Goal: Task Accomplishment & Management: Manage account settings

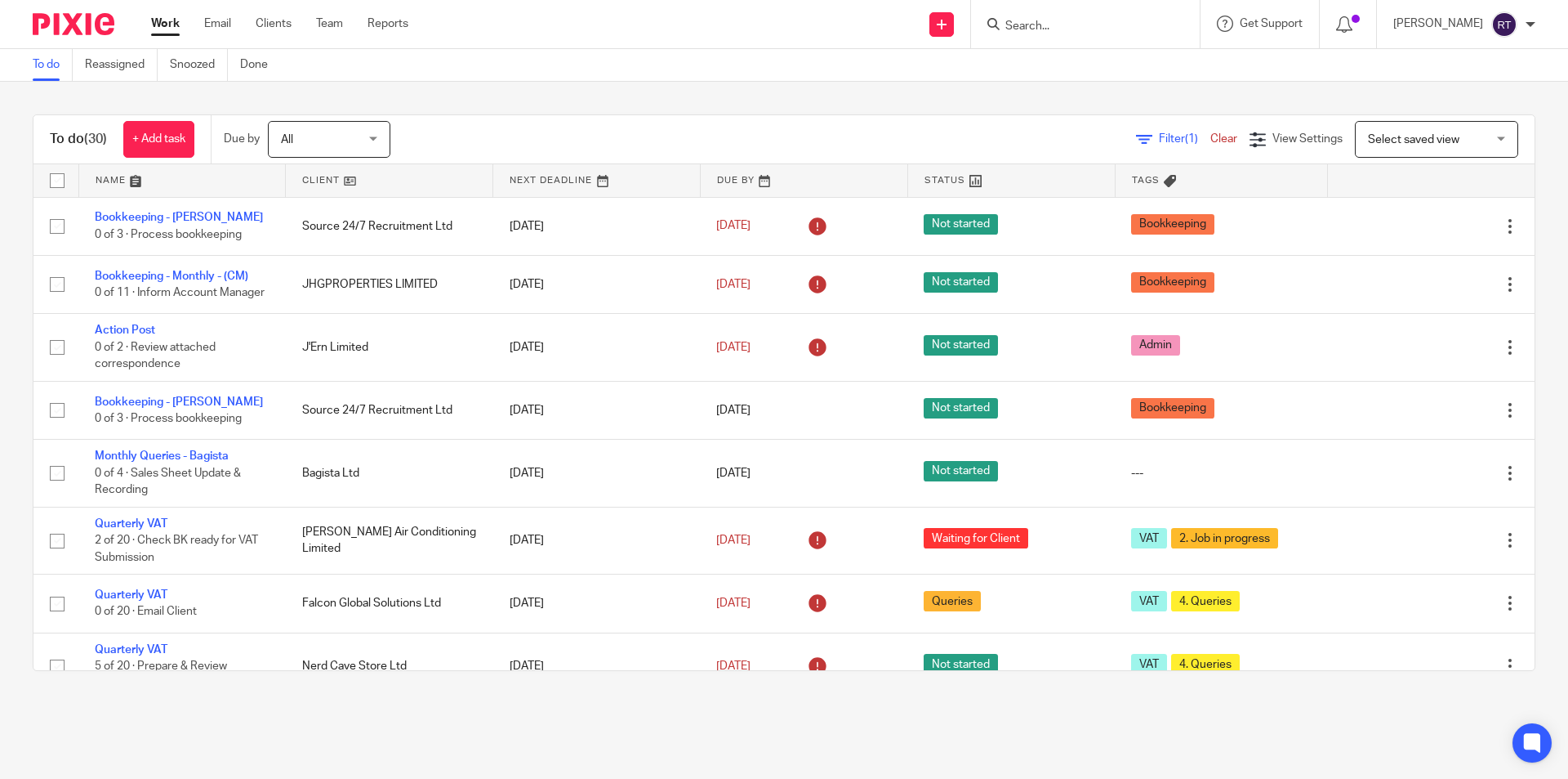
click at [1085, 22] on input "Search" at bounding box center [1076, 27] width 147 height 15
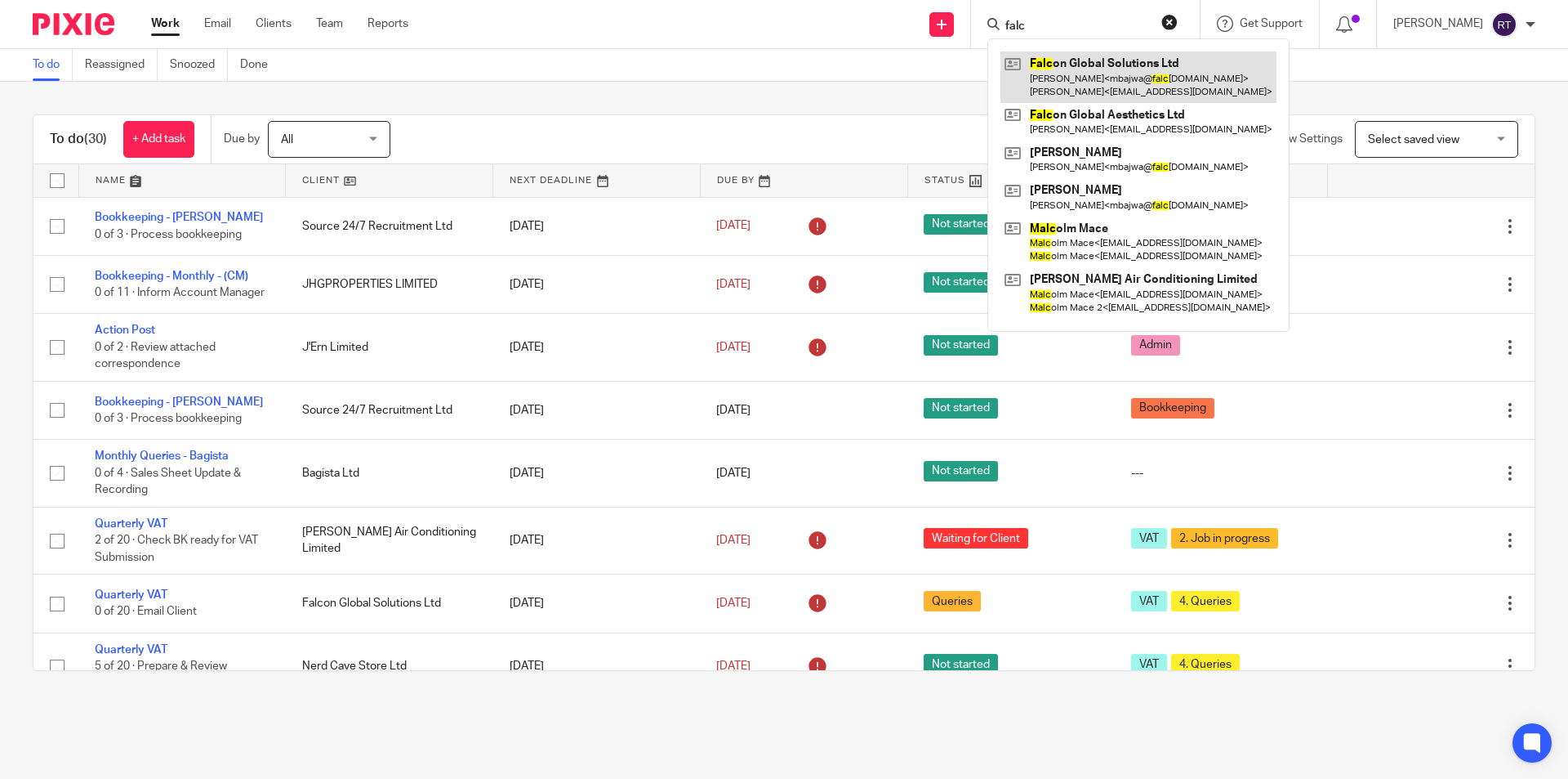
type input "falc"
click at [1115, 87] on link at bounding box center [1138, 76] width 276 height 51
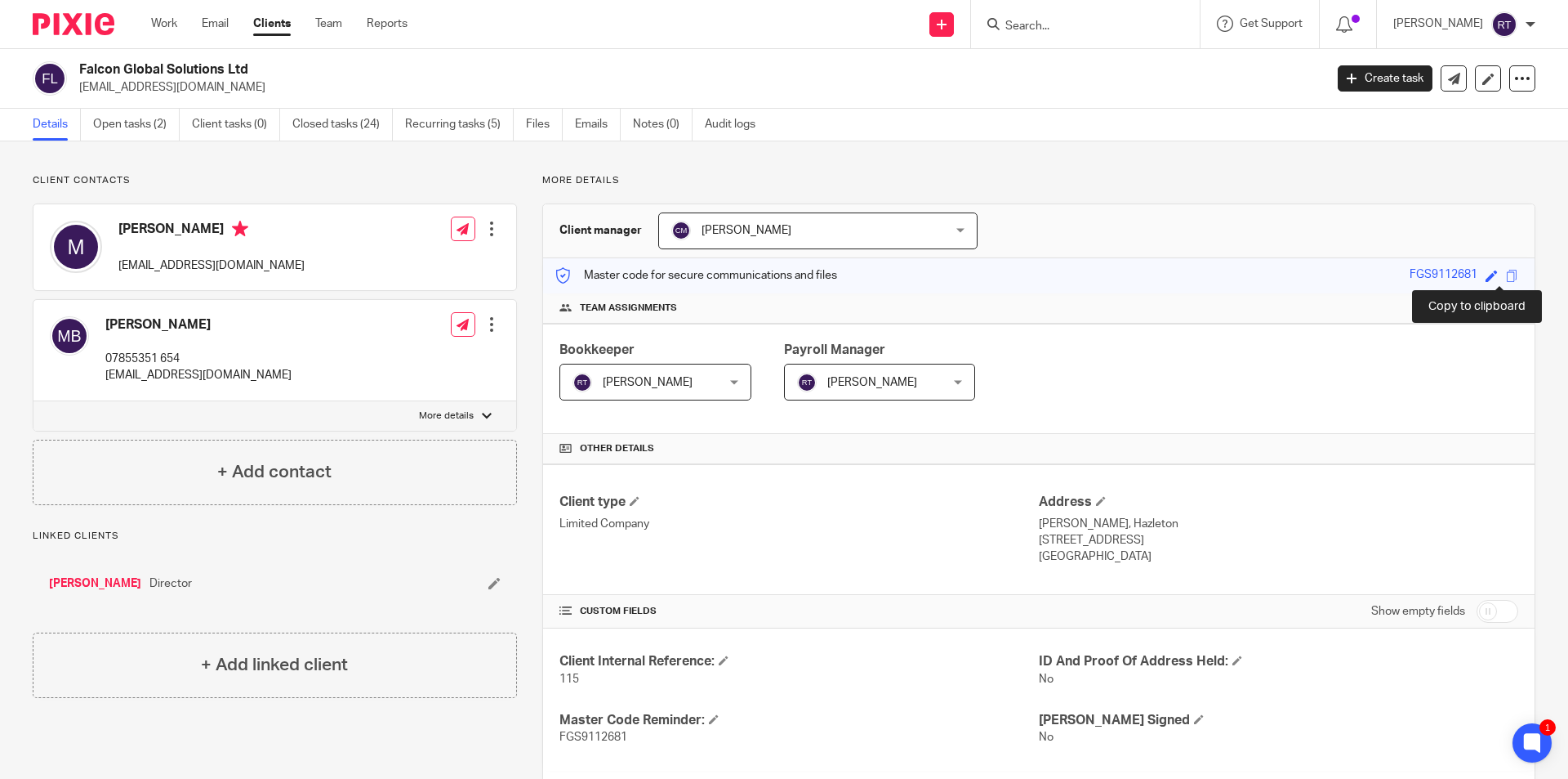
click at [1506, 272] on span at bounding box center [1512, 276] width 12 height 12
click at [147, 127] on link "Open tasks (2)" at bounding box center [136, 125] width 87 height 32
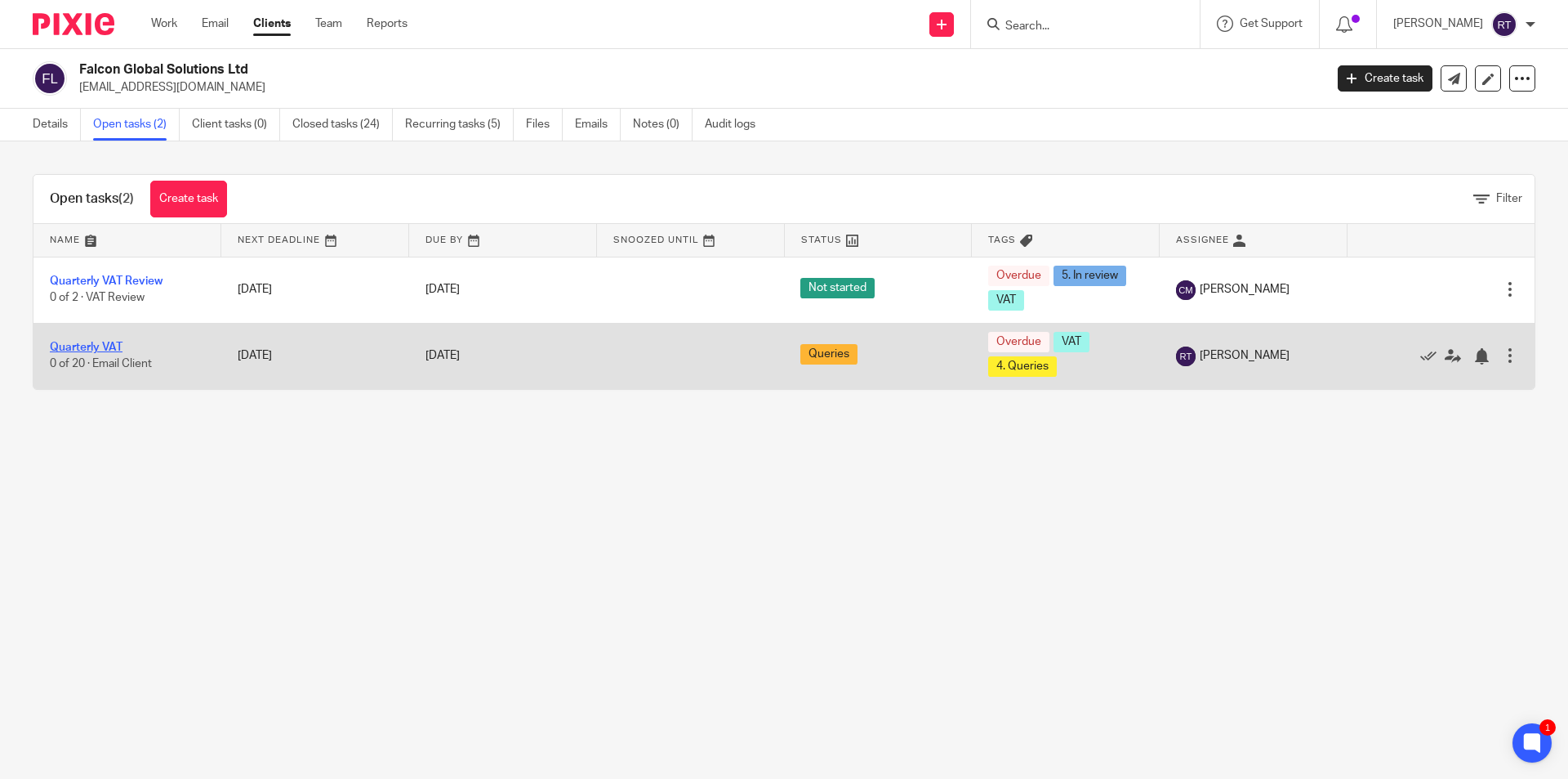
click at [81, 346] on link "Quarterly VAT" at bounding box center [86, 347] width 73 height 11
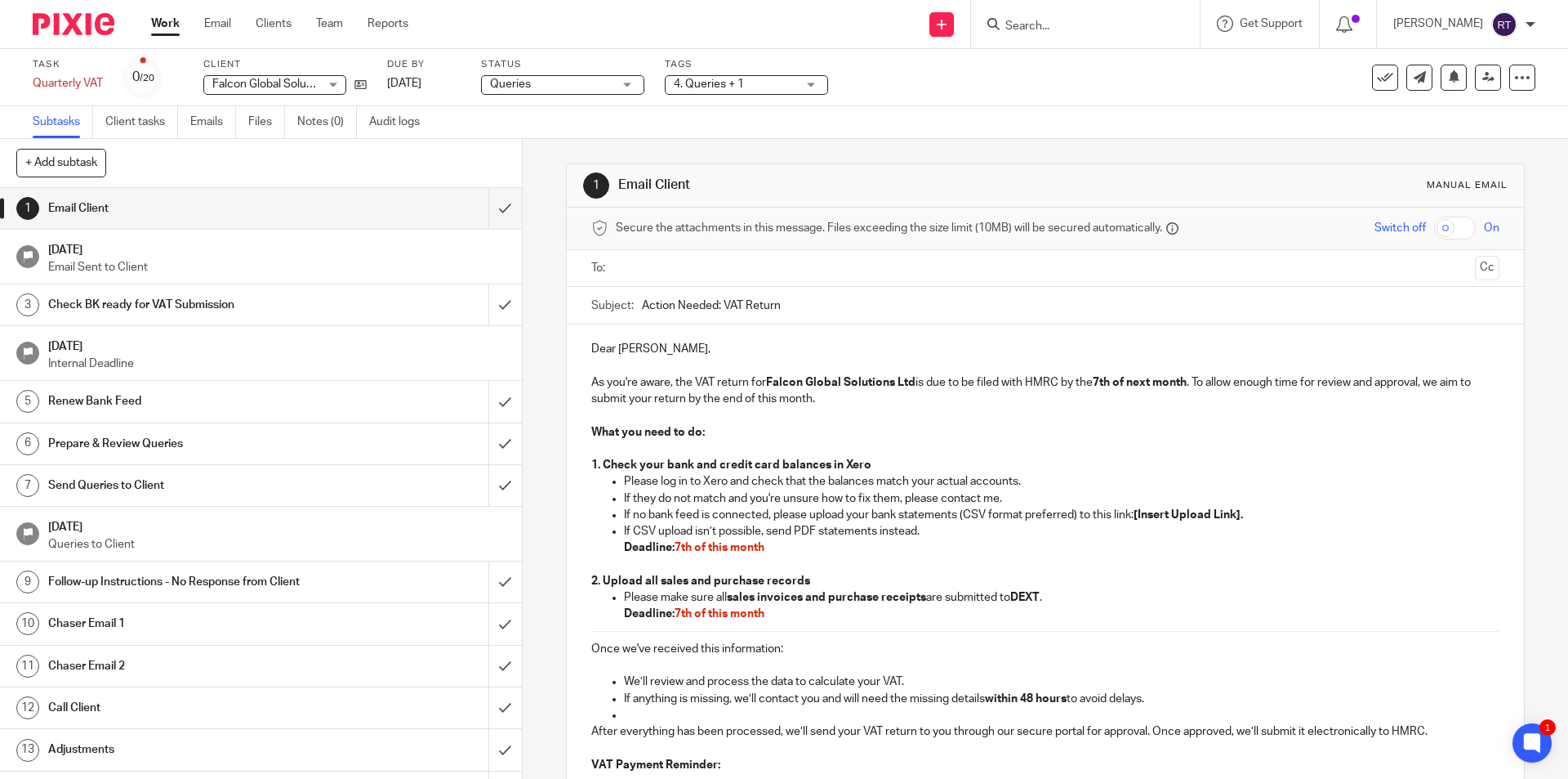
click at [638, 266] on input "text" at bounding box center [1044, 268] width 846 height 19
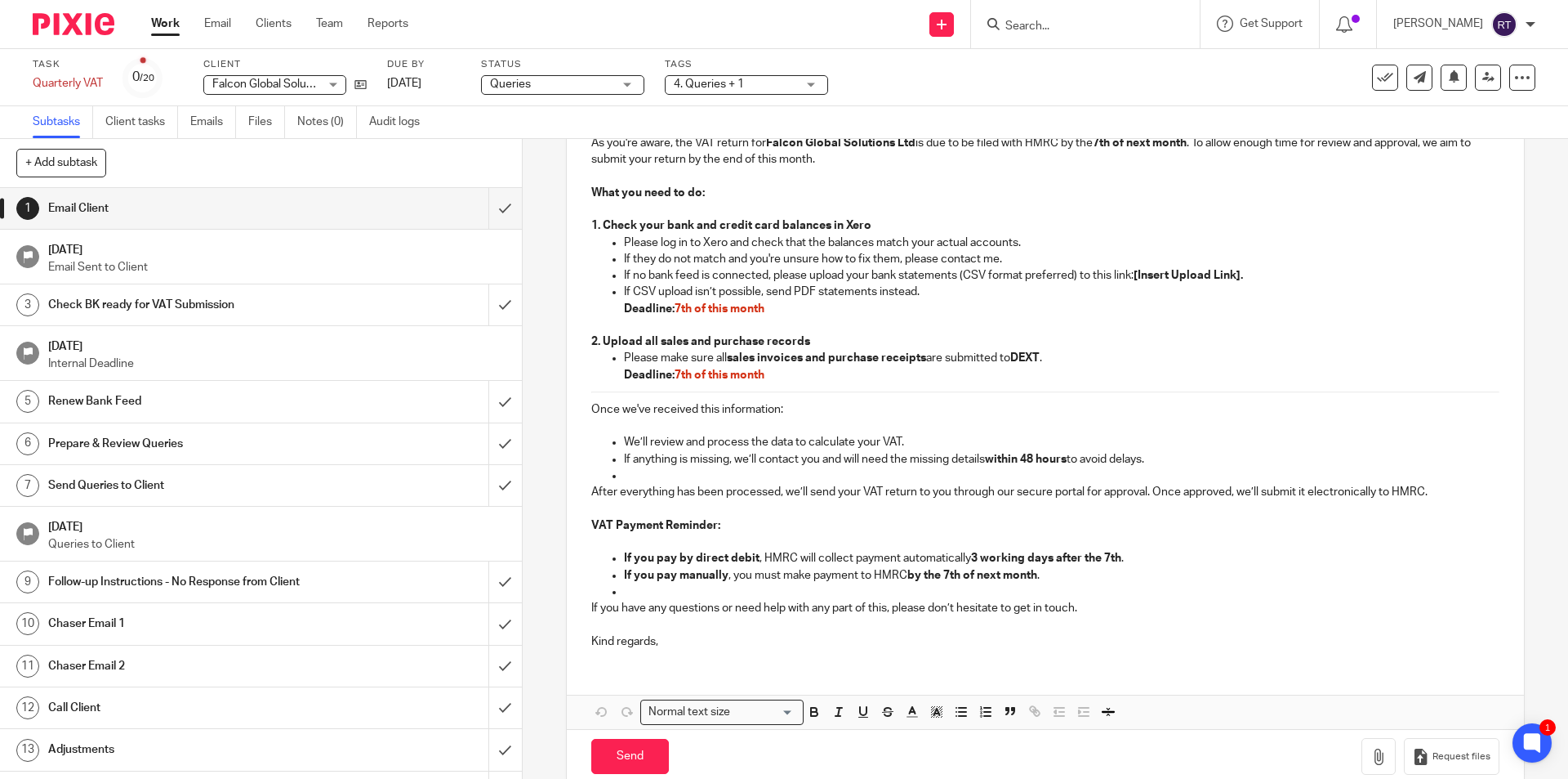
scroll to position [272, 0]
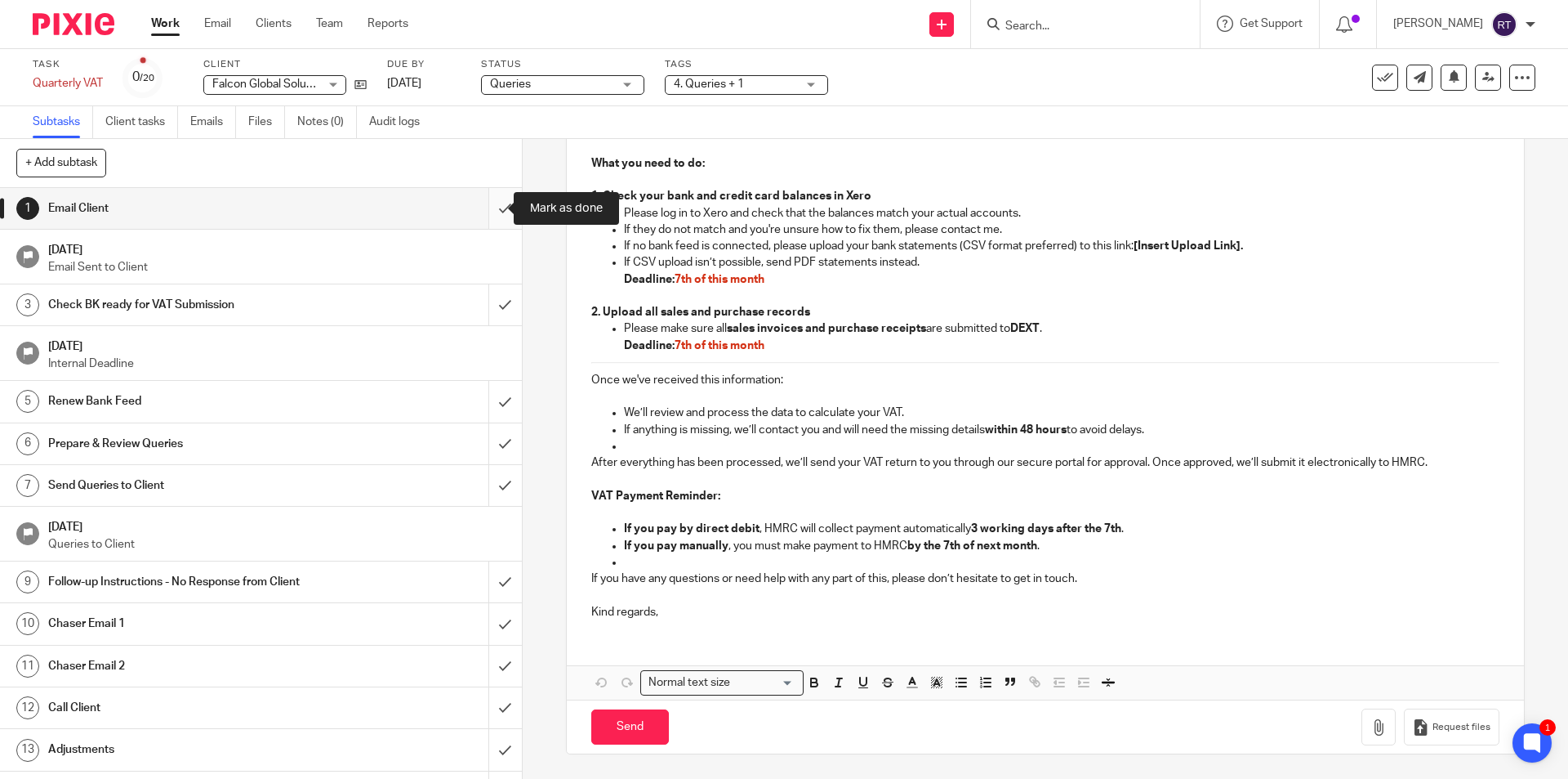
click at [496, 204] on input "submit" at bounding box center [261, 208] width 522 height 41
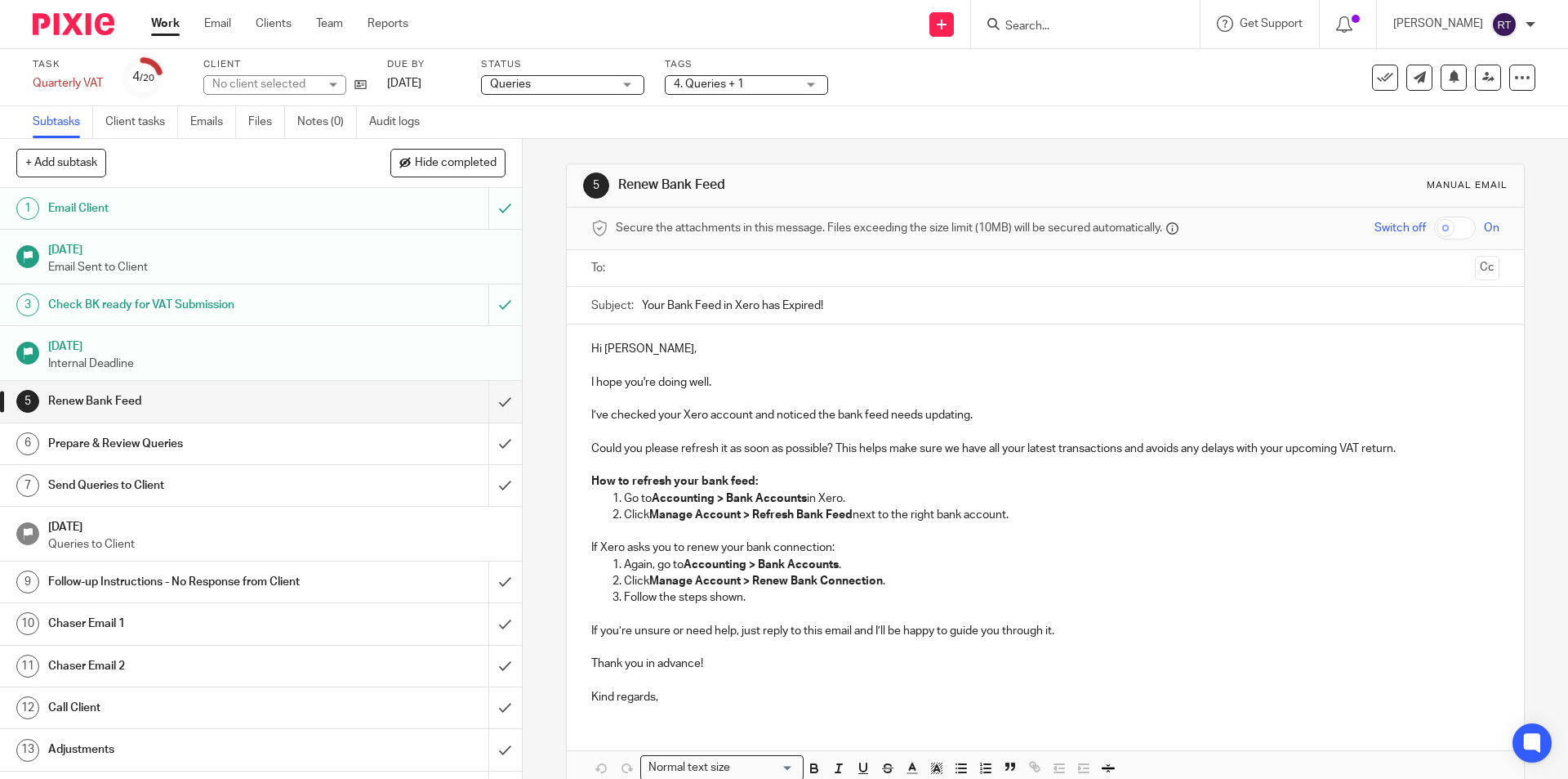
scroll to position [311, 0]
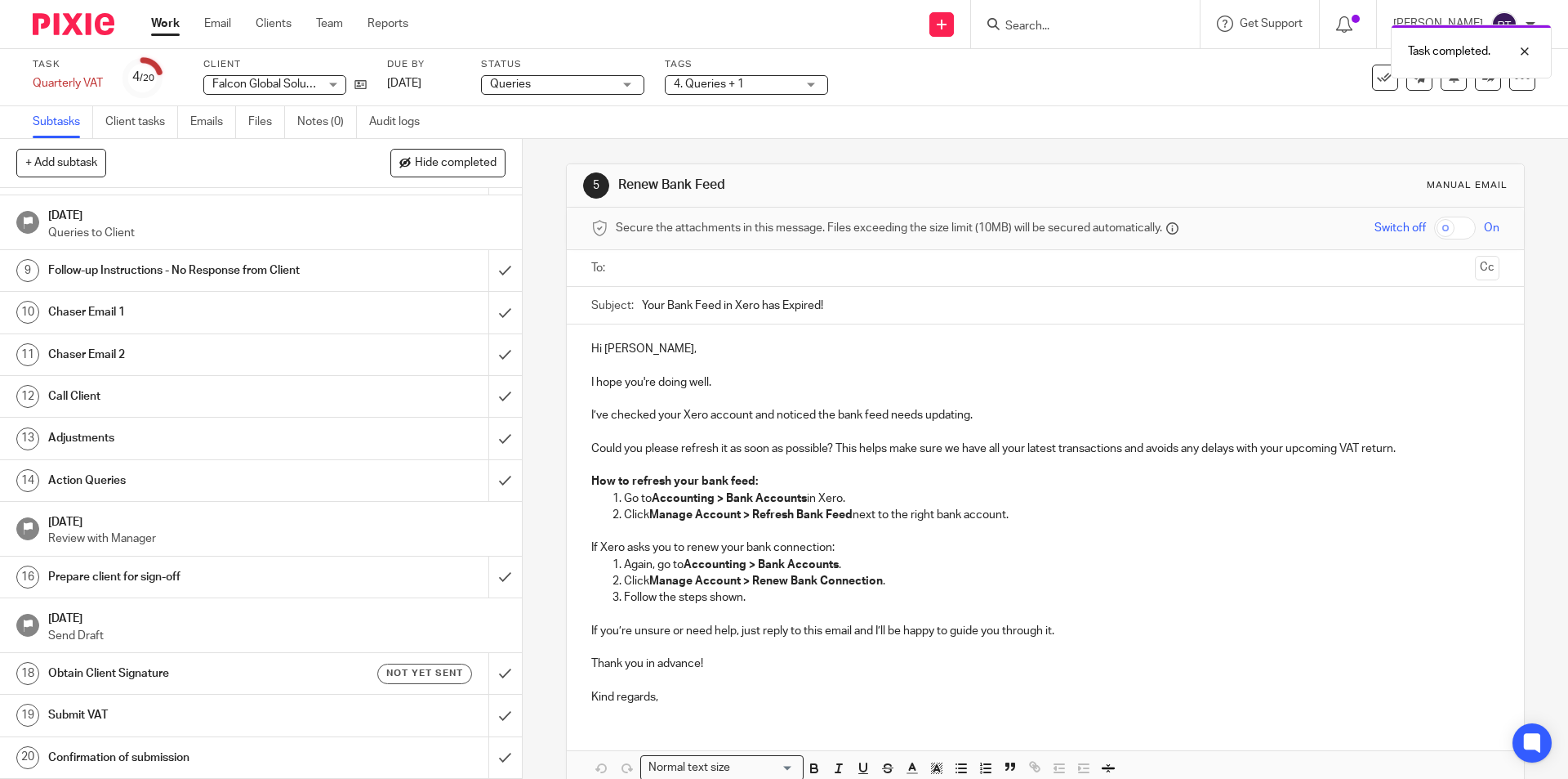
click at [134, 664] on h1 "Obtain Client Signature" at bounding box center [189, 673] width 283 height 25
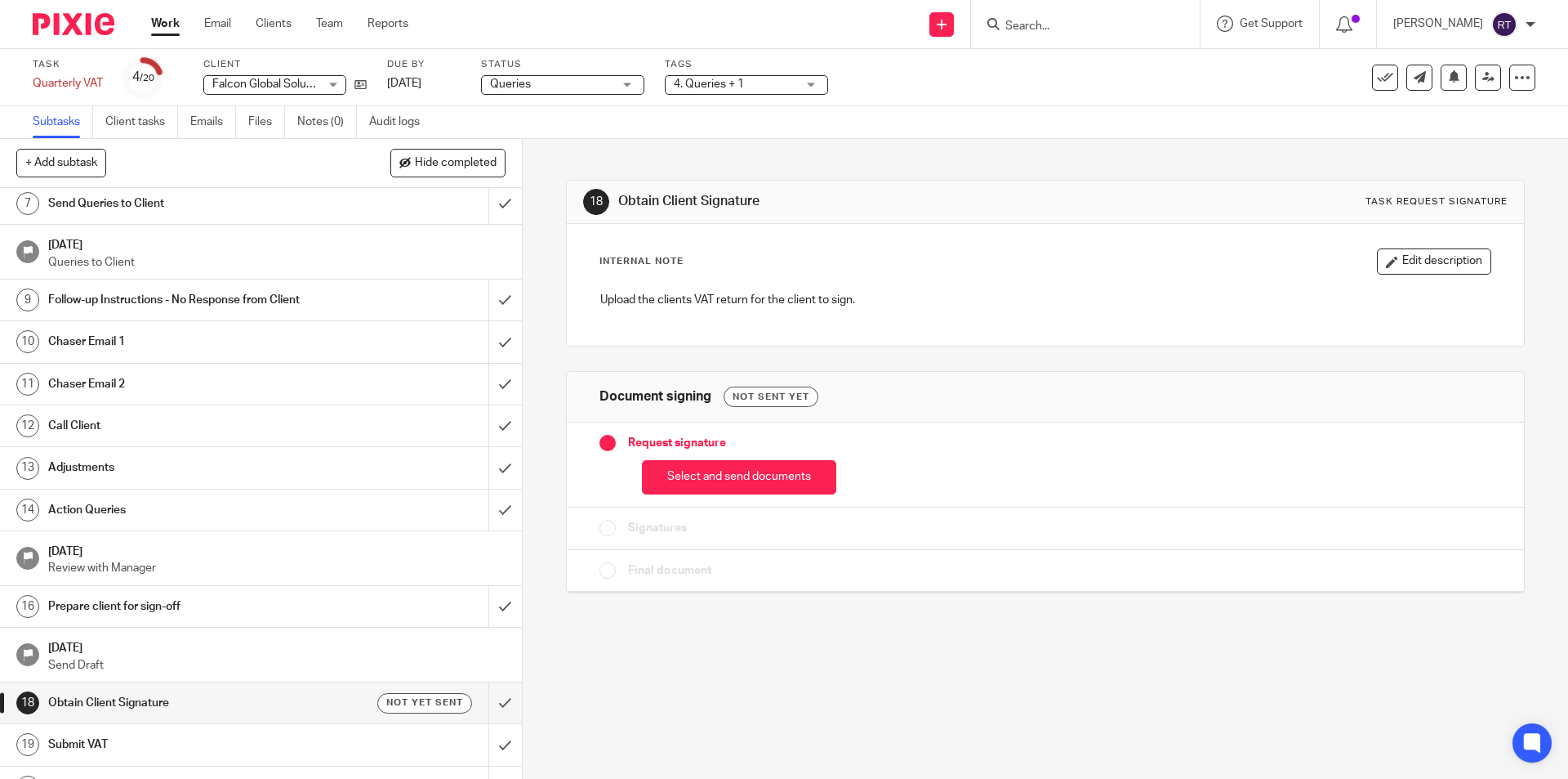
scroll to position [311, 0]
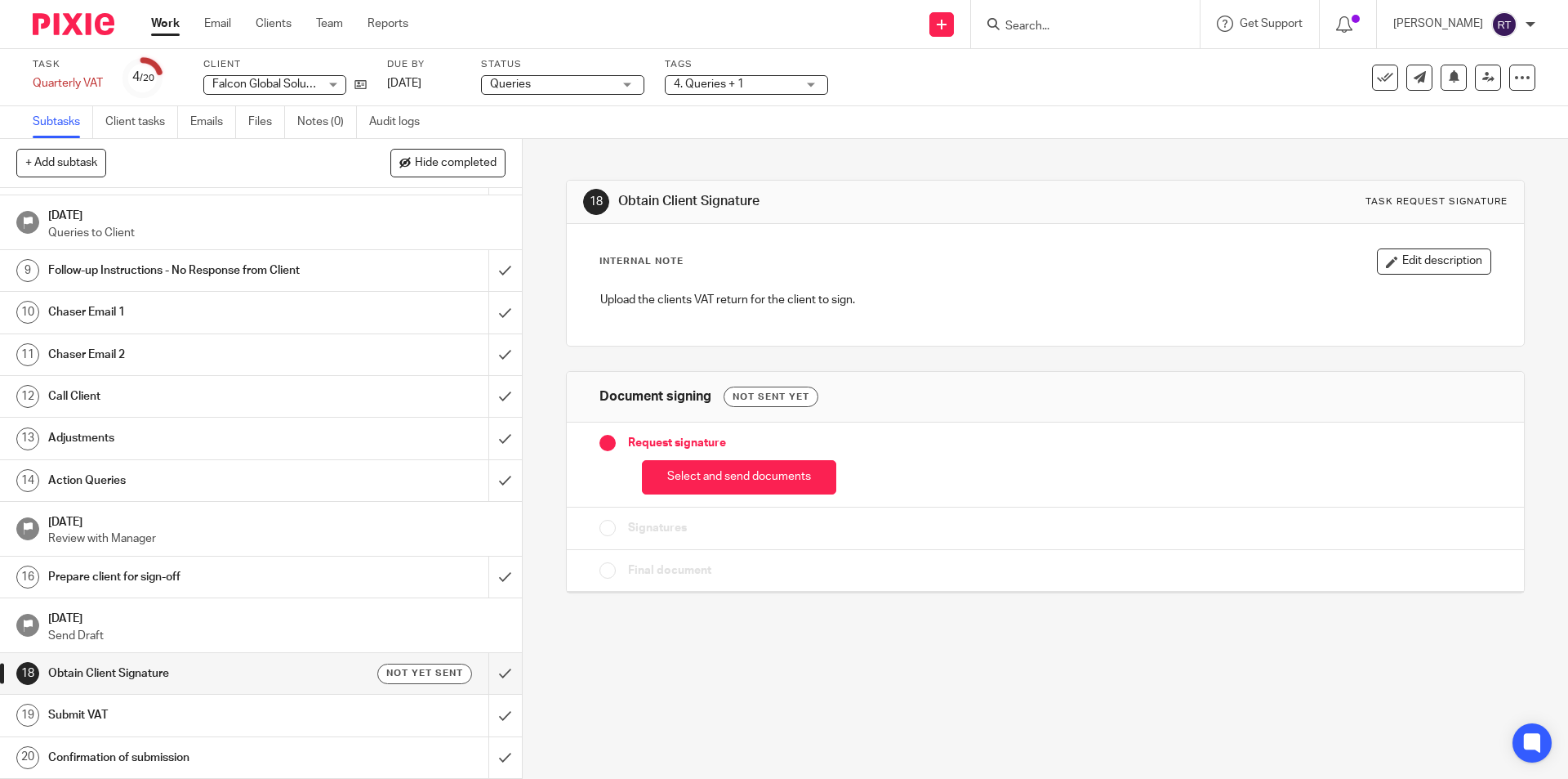
click at [139, 530] on h1 "[DATE]" at bounding box center [277, 520] width 458 height 20
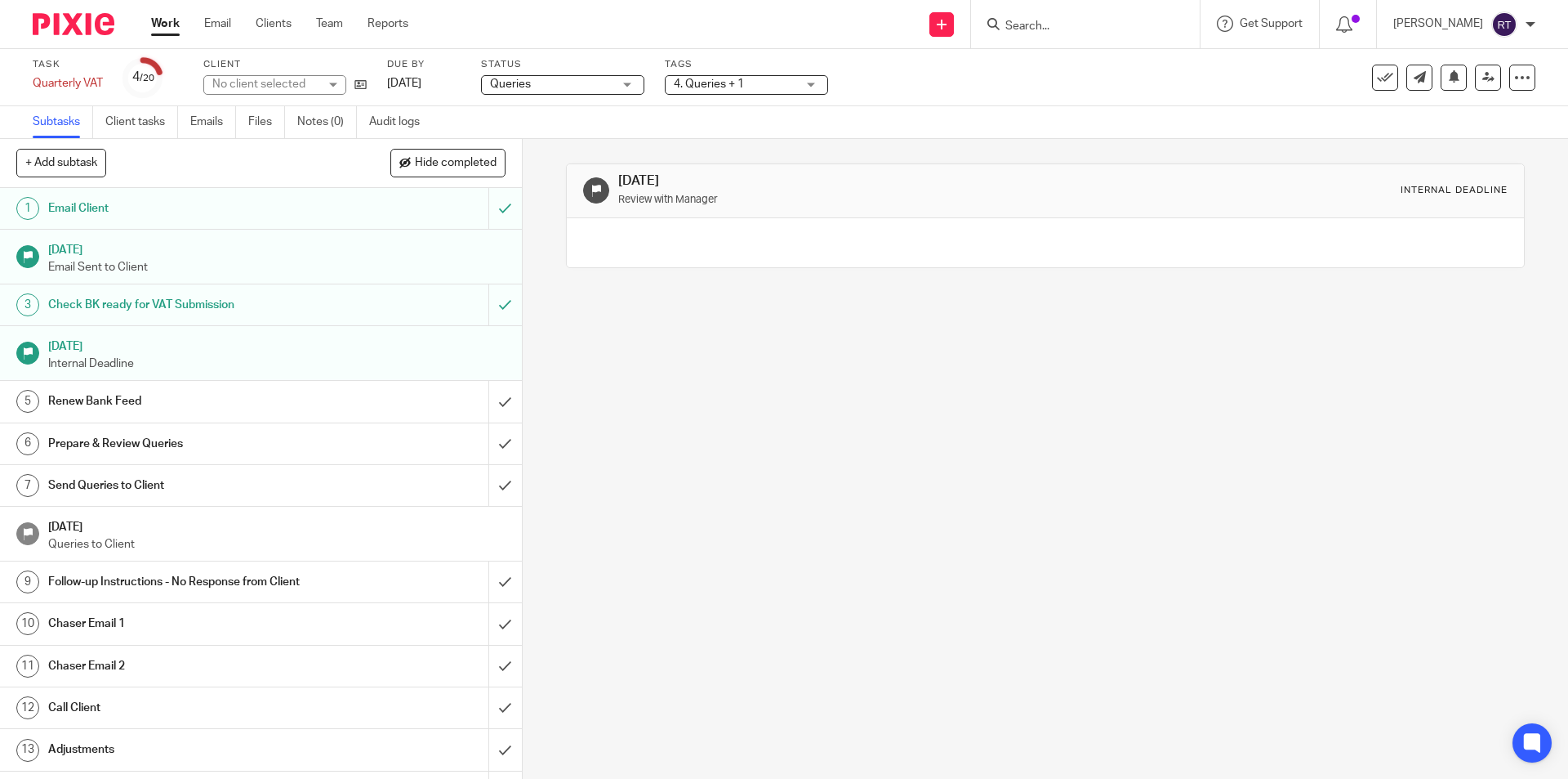
scroll to position [311, 0]
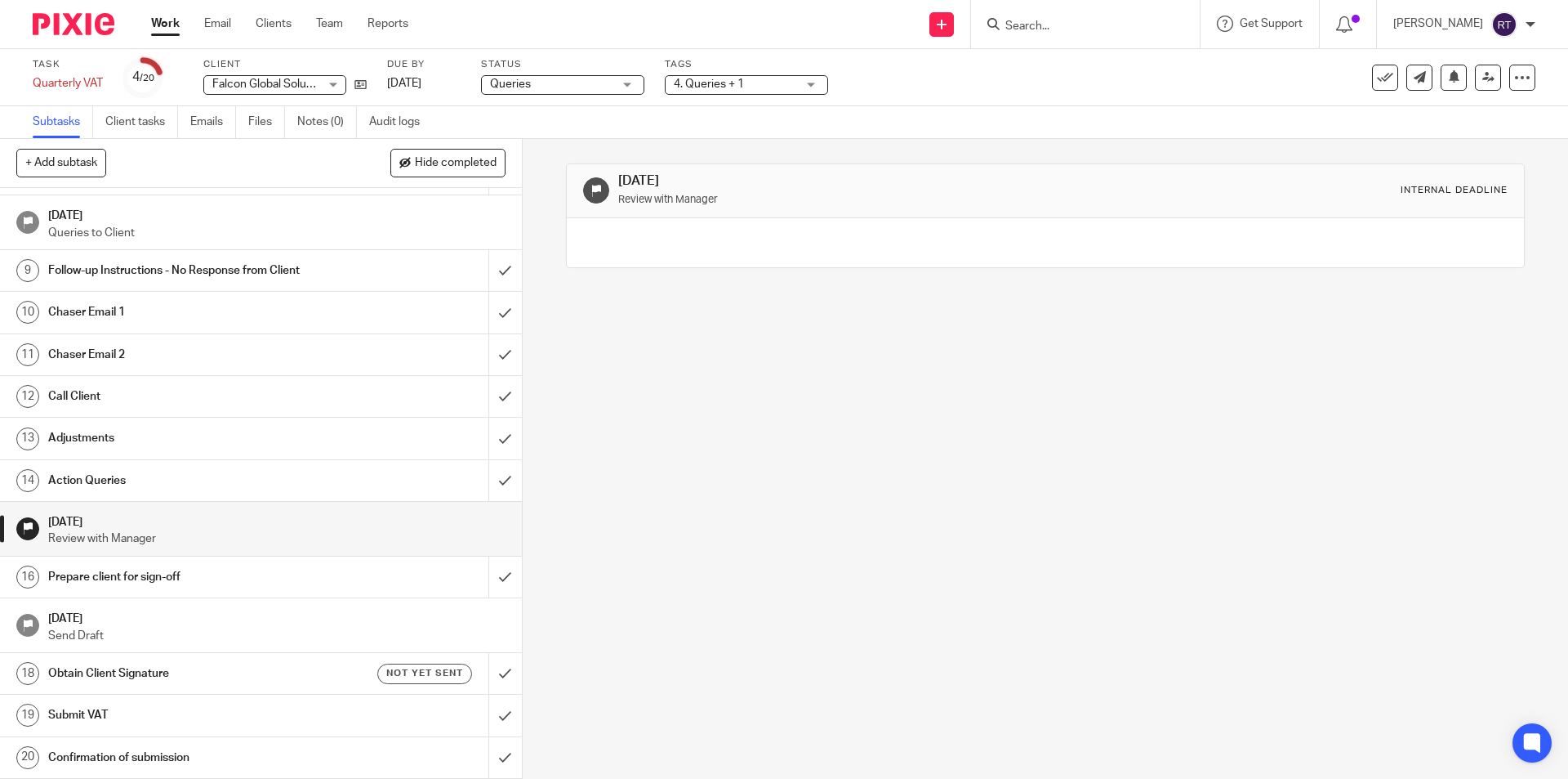
click at [128, 576] on h1 "Prepare client for sign-off" at bounding box center [189, 577] width 283 height 25
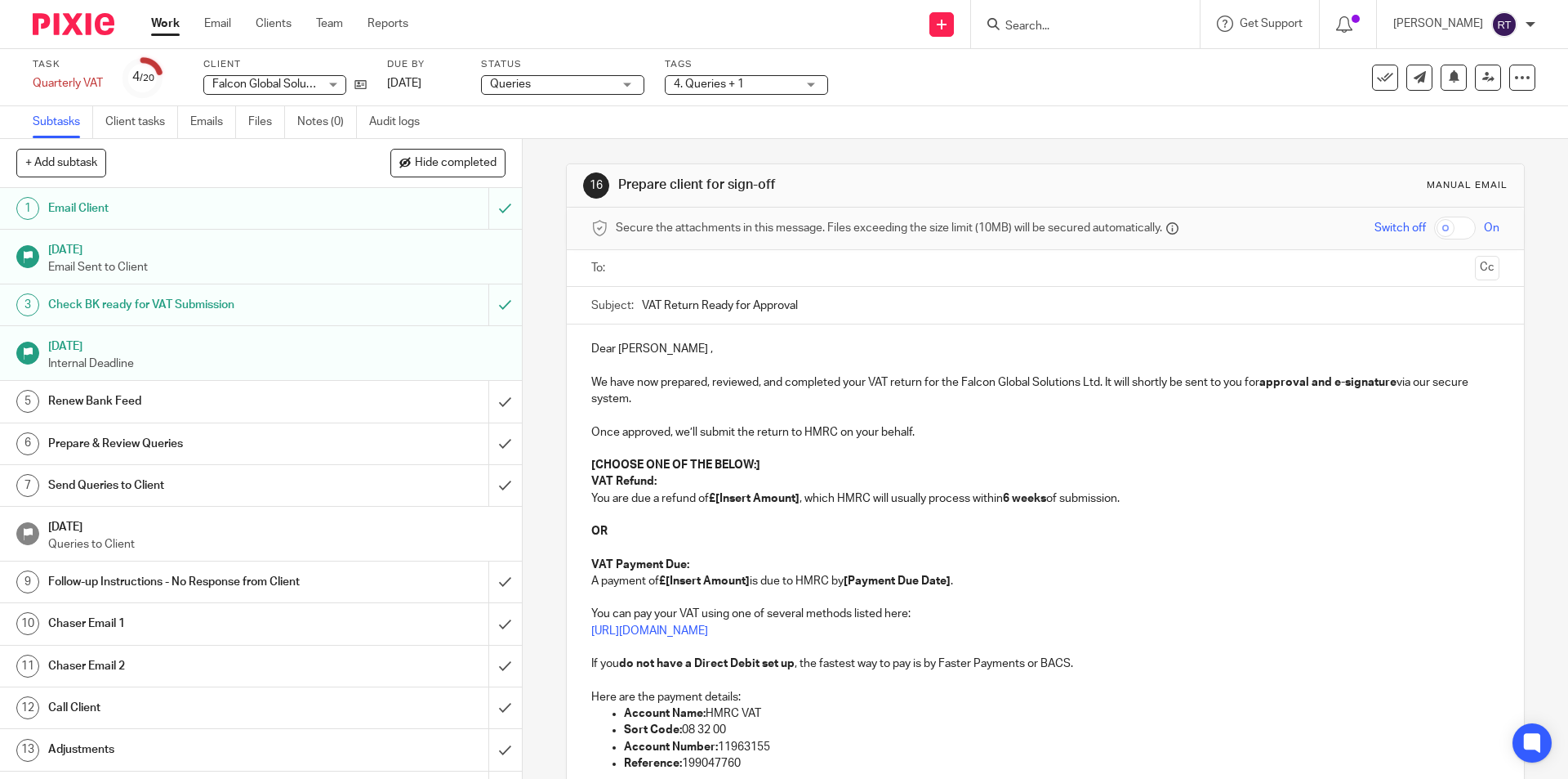
click at [715, 264] on input "text" at bounding box center [1044, 268] width 846 height 19
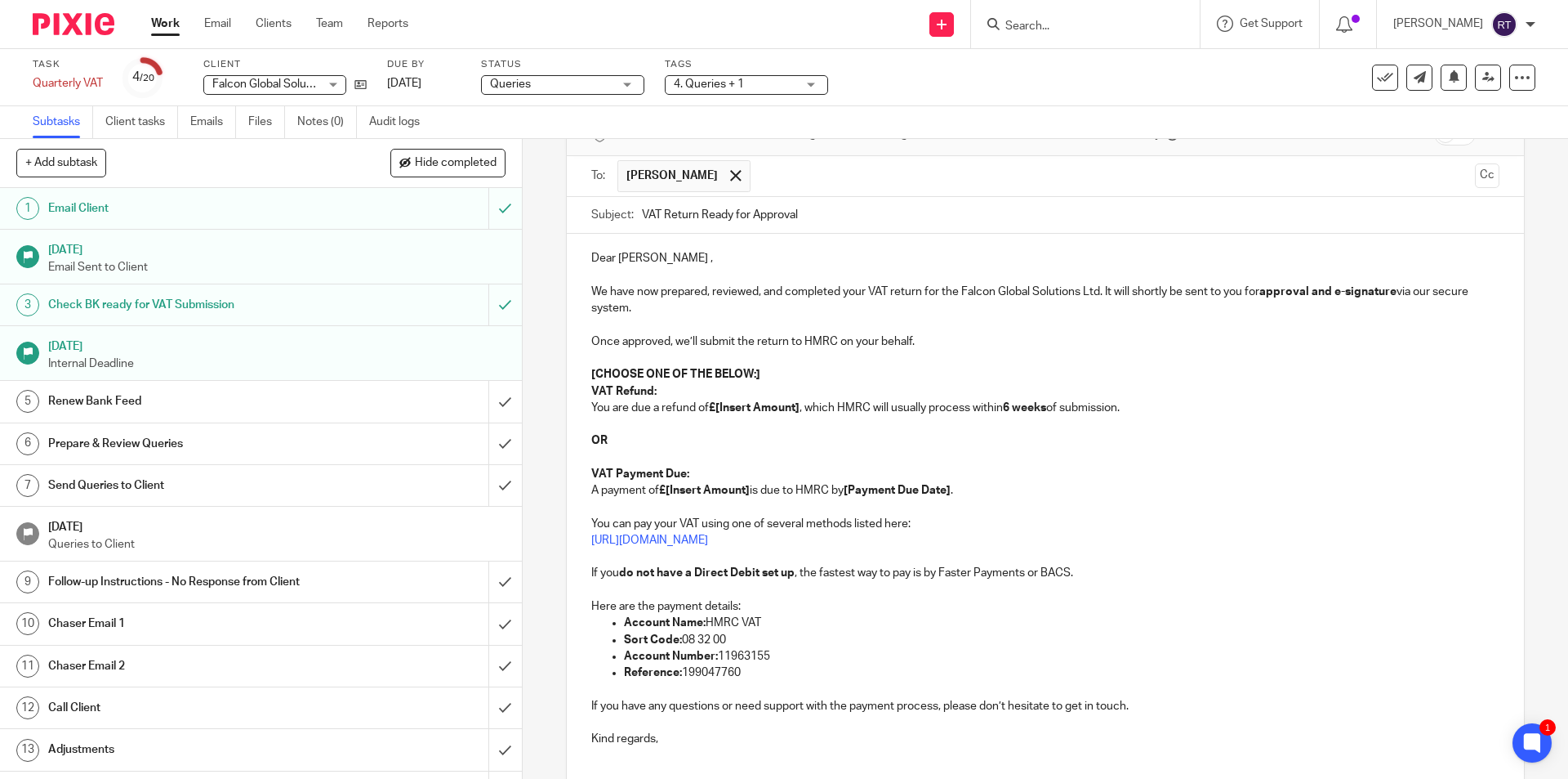
scroll to position [238, 0]
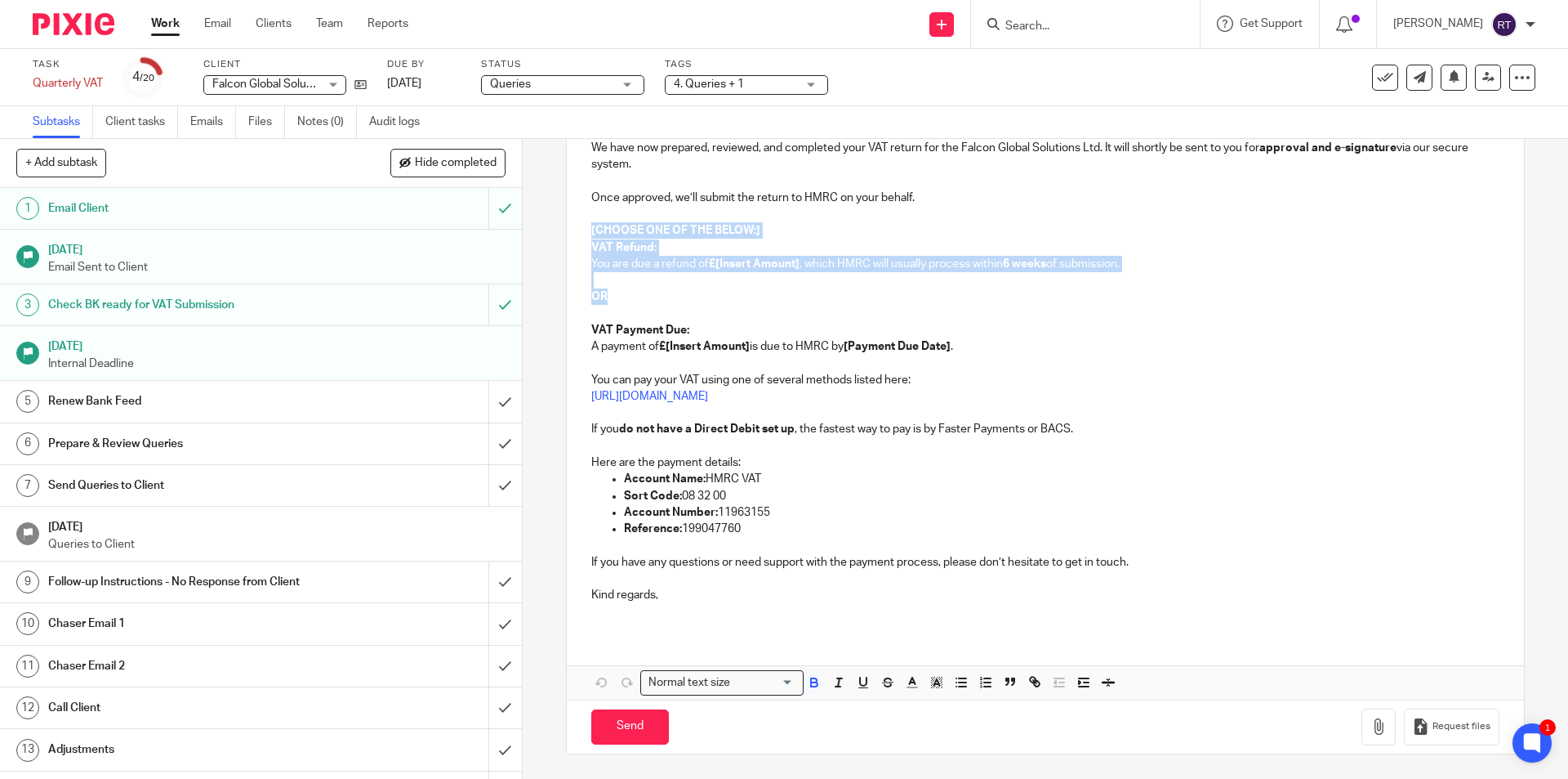
drag, startPoint x: 620, startPoint y: 298, endPoint x: 579, endPoint y: 233, distance: 76.9
click at [579, 233] on div "Dear Mandeep , We have now prepared, reviewed, and completed your VAT return fo…" at bounding box center [1044, 361] width 956 height 542
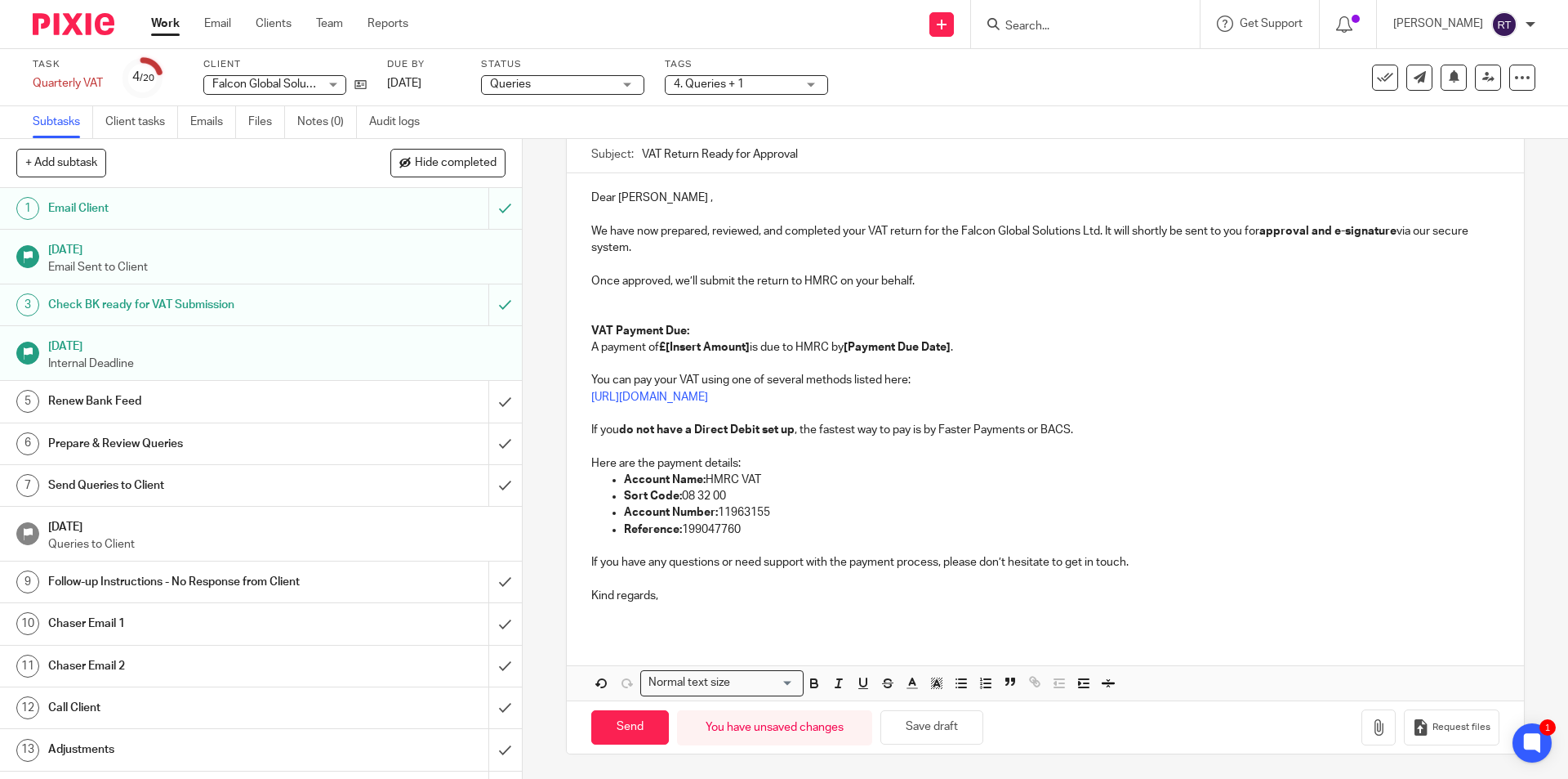
scroll to position [11, 0]
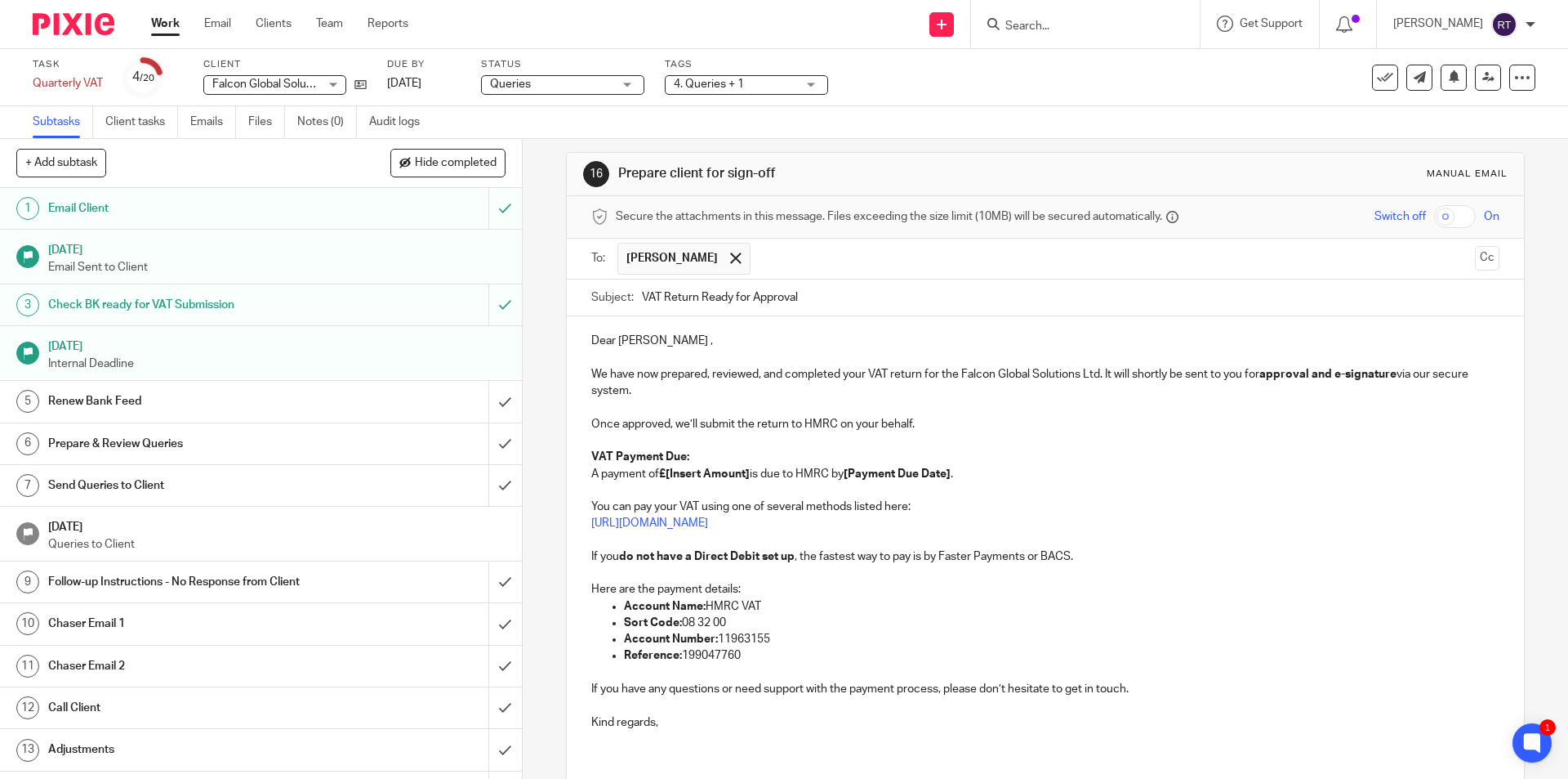
click at [710, 470] on strong "£[Insert Amount]" at bounding box center [705, 473] width 91 height 11
click at [738, 469] on strong "£[Insert Amount]" at bounding box center [705, 473] width 91 height 11
drag, startPoint x: 749, startPoint y: 471, endPoint x: 666, endPoint y: 478, distance: 83.3
click at [666, 478] on strong "£[Insert Amount]" at bounding box center [705, 473] width 91 height 11
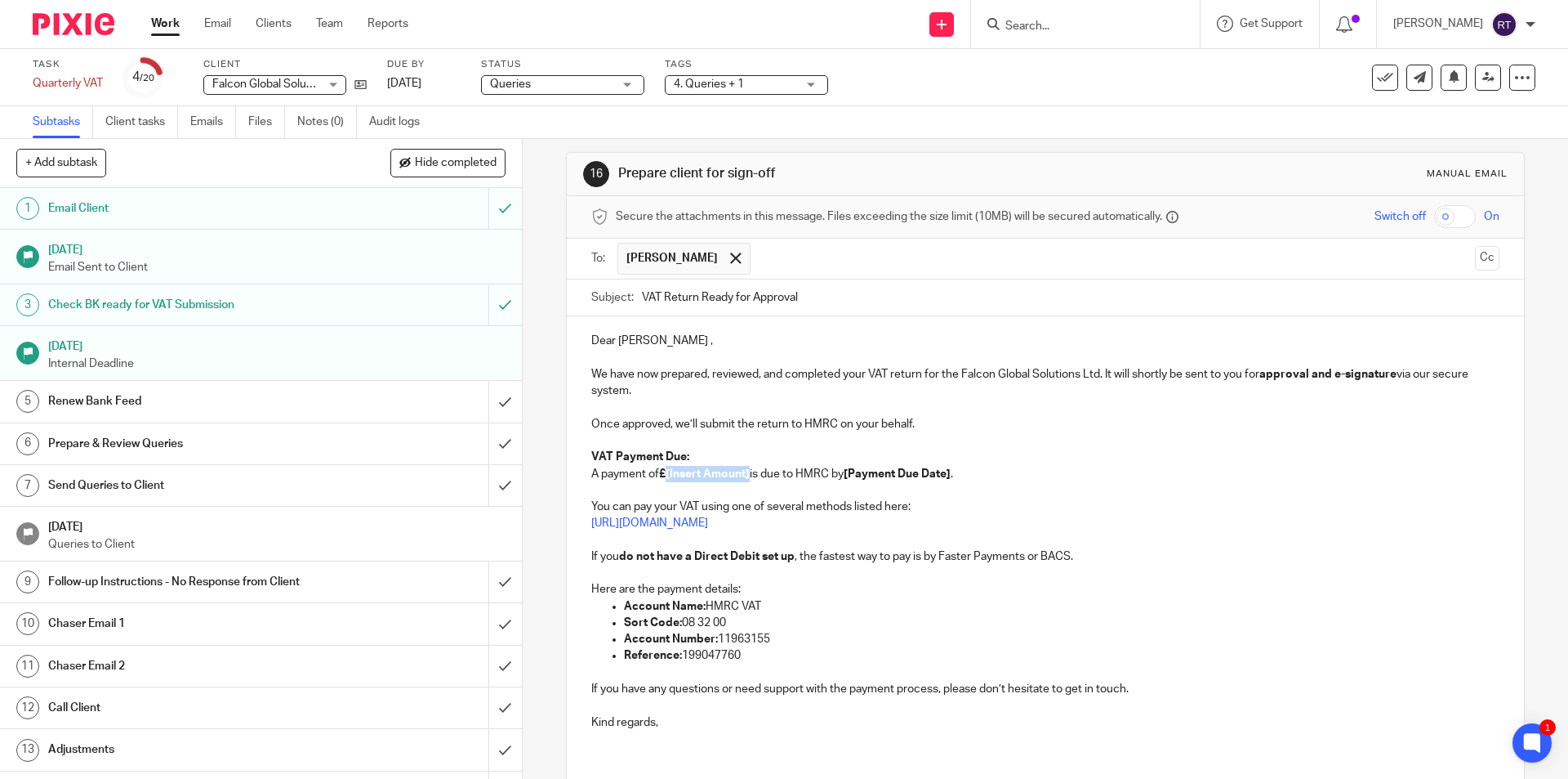
drag, startPoint x: 726, startPoint y: 467, endPoint x: 732, endPoint y: 478, distance: 12.5
click at [726, 467] on p "VAT Payment Due: A payment of £[Insert Amount] is due to HMRC by [Payment Due D…" at bounding box center [1045, 466] width 907 height 34
drag, startPoint x: 745, startPoint y: 473, endPoint x: 663, endPoint y: 477, distance: 82.1
click at [663, 477] on strong "£[Insert Amount]" at bounding box center [705, 473] width 91 height 11
click at [676, 466] on p "VAT Payment Due: A payment of £[Insert Amount] is due to HMRC by [Payment Due D…" at bounding box center [1045, 466] width 907 height 34
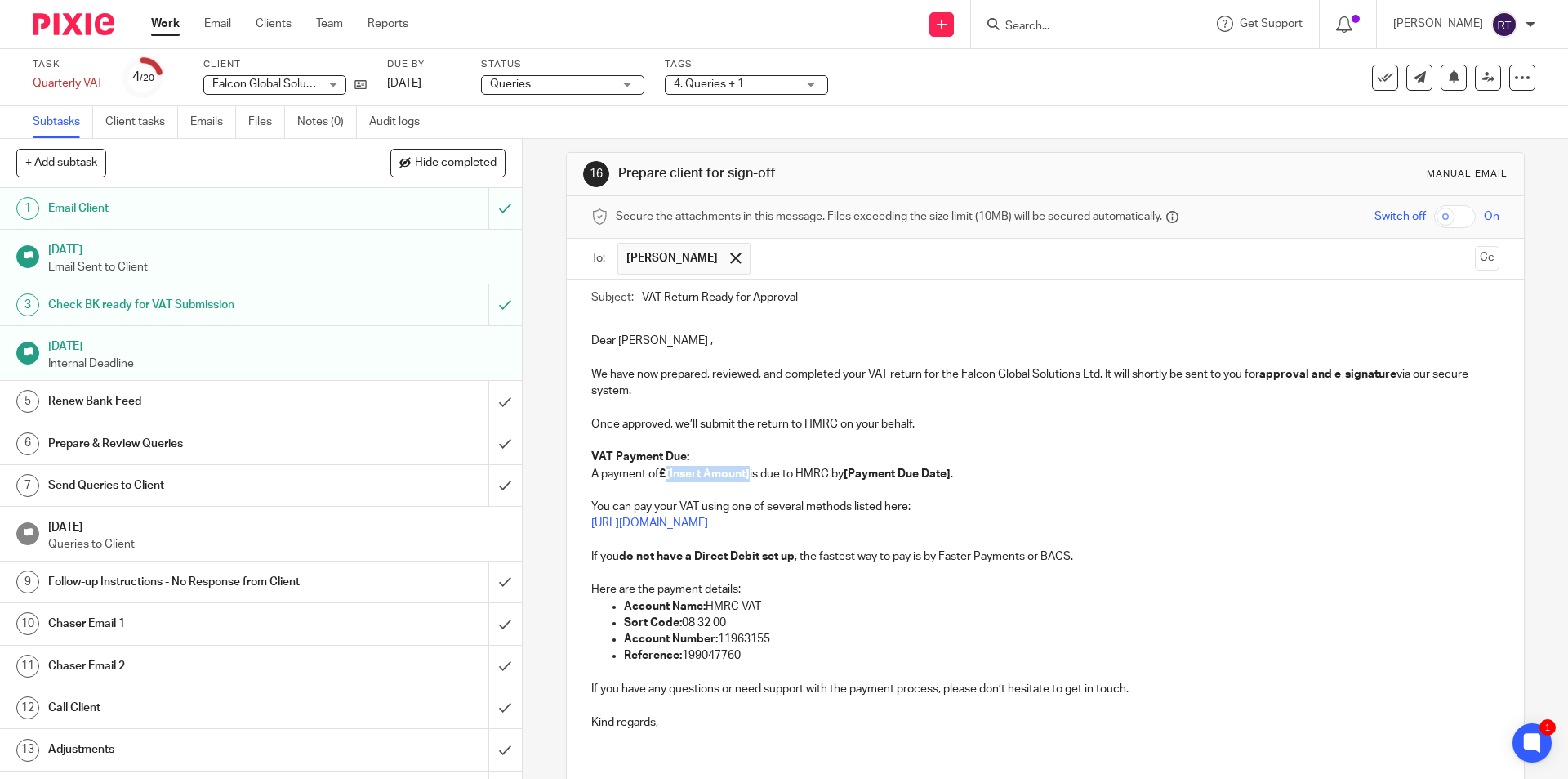
drag, startPoint x: 750, startPoint y: 474, endPoint x: 665, endPoint y: 480, distance: 85.2
click at [665, 480] on p "VAT Payment Due: A payment of £[Insert Amount] is due to HMRC by [Payment Due D…" at bounding box center [1045, 466] width 907 height 34
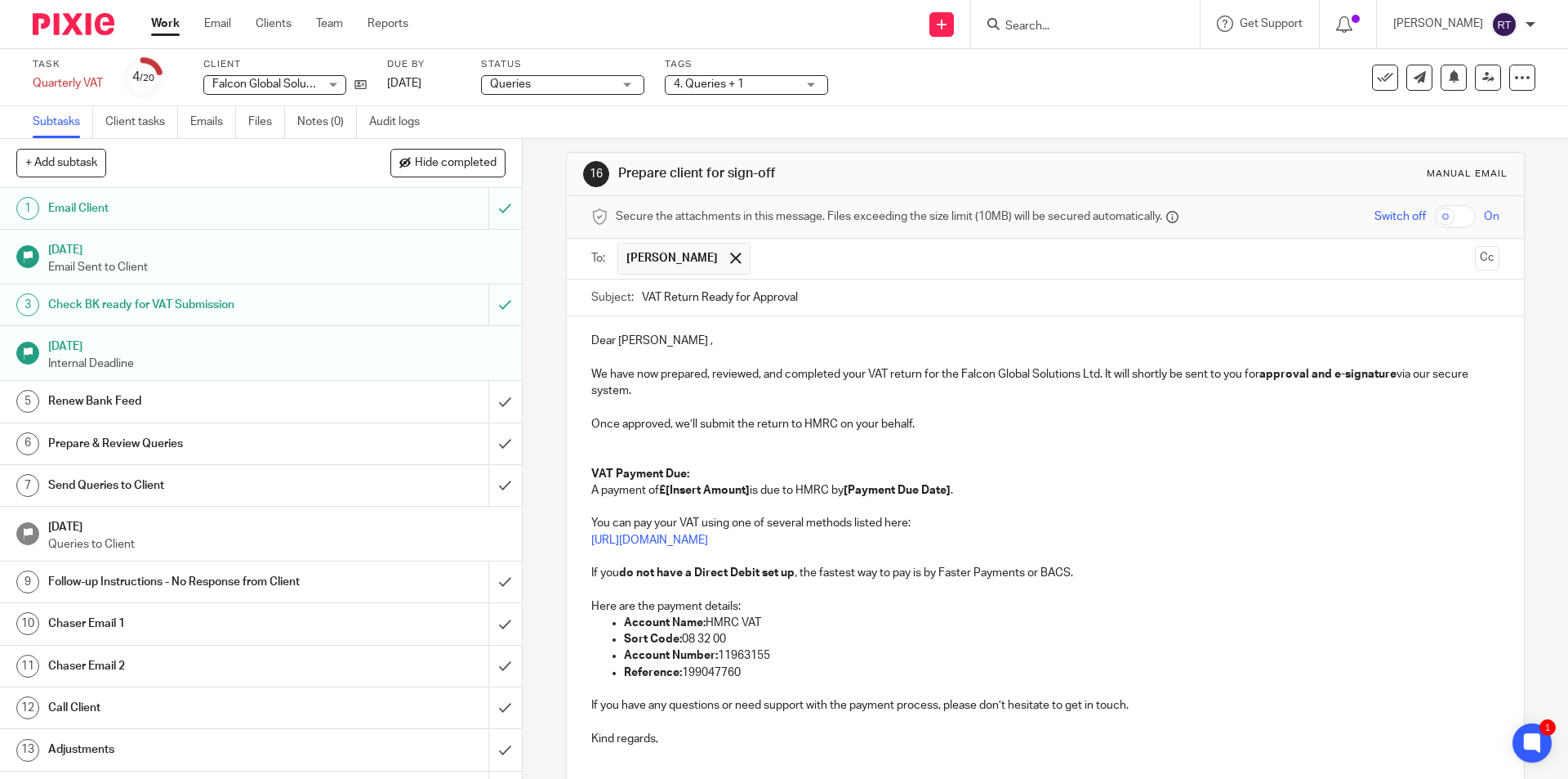
scroll to position [0, 0]
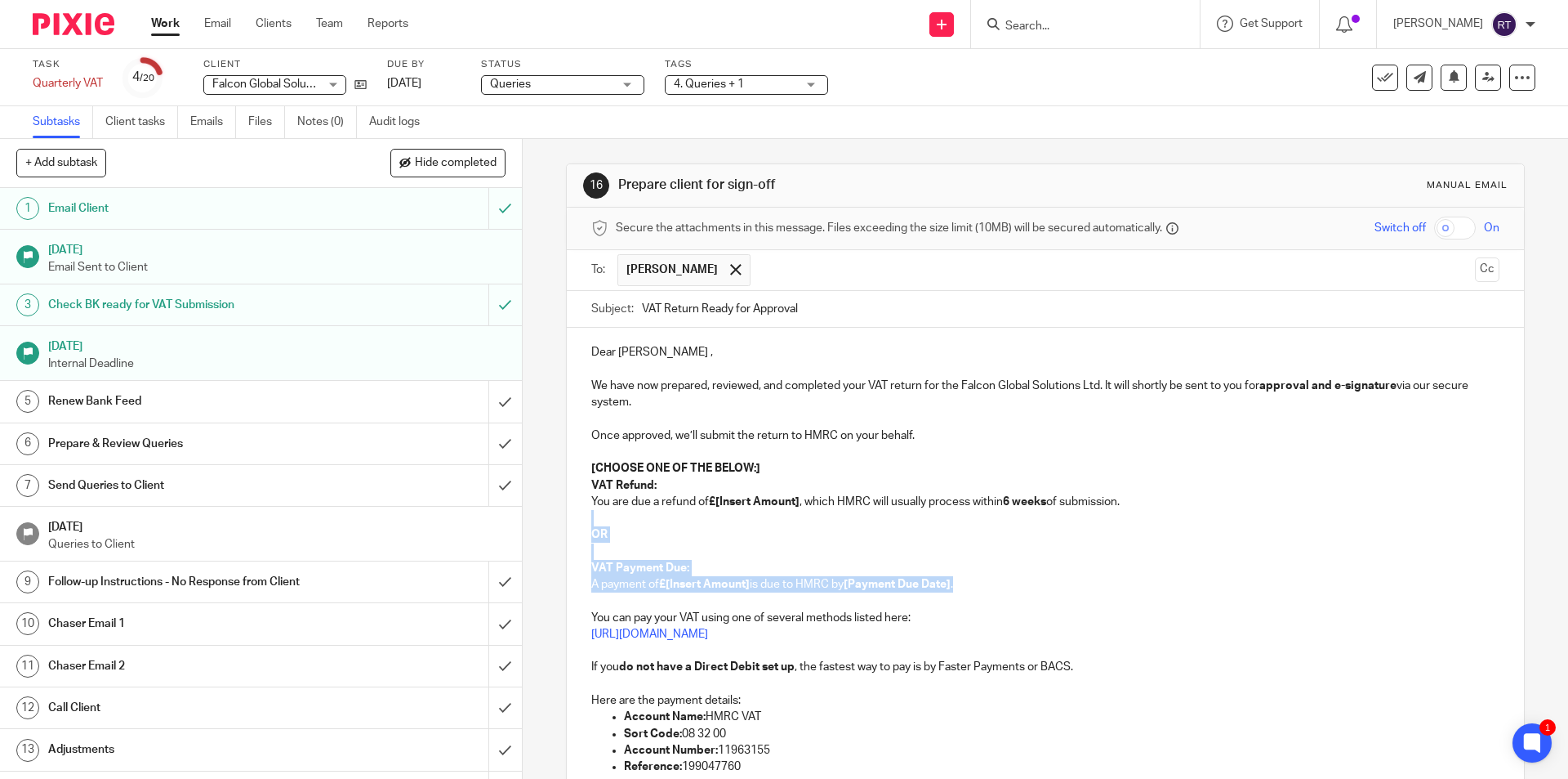
drag, startPoint x: 749, startPoint y: 553, endPoint x: 563, endPoint y: 513, distance: 190.3
click at [567, 513] on div "Dear Mandeep , We have now prepared, reviewed, and completed your VAT return fo…" at bounding box center [1044, 599] width 956 height 542
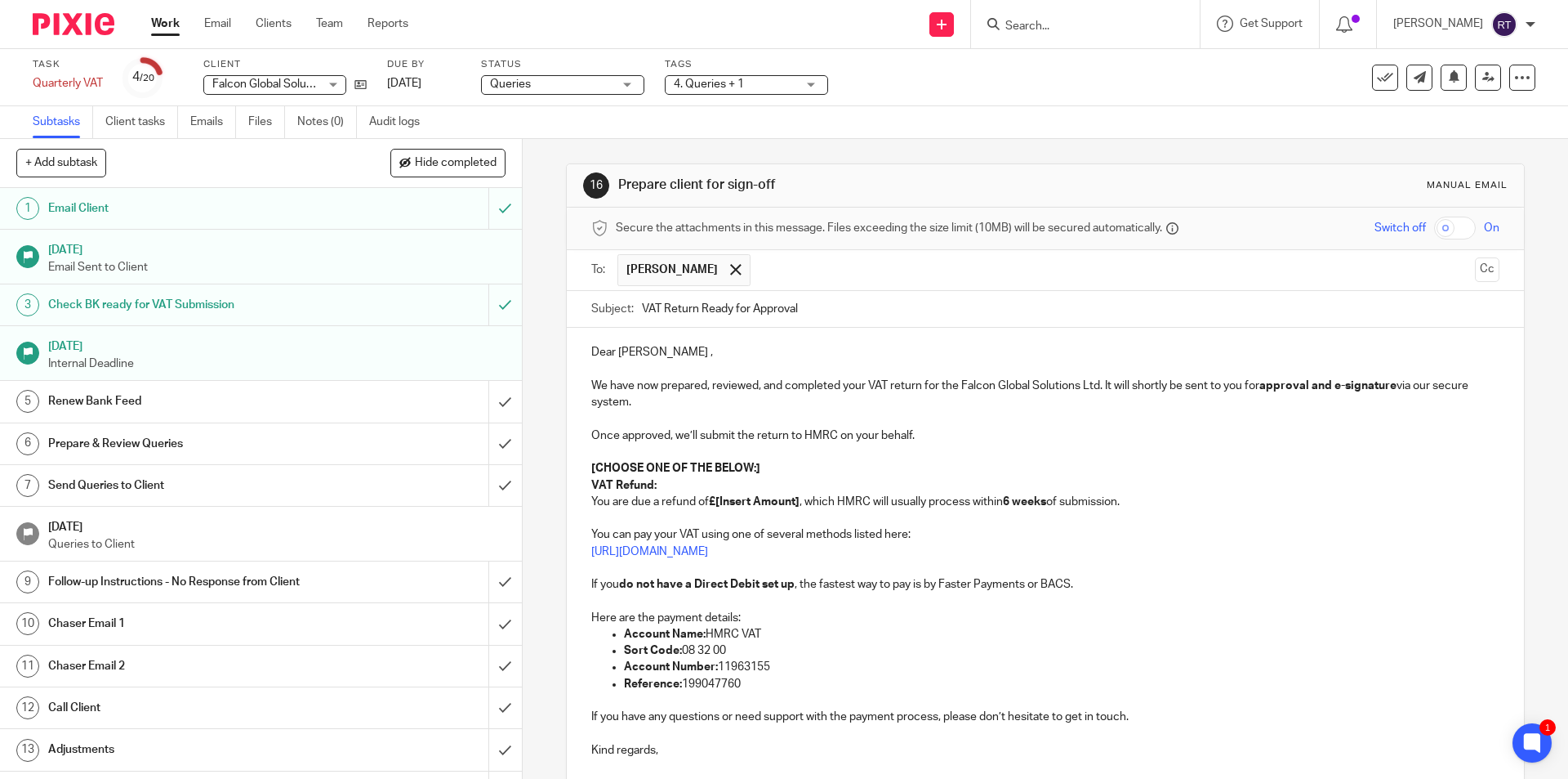
click at [592, 531] on p "You can pay your VAT using one of several methods listed here: https://www.gov.…" at bounding box center [1045, 543] width 907 height 34
drag, startPoint x: 775, startPoint y: 467, endPoint x: 567, endPoint y: 463, distance: 208.0
click at [567, 463] on div "Dear Mandeep , We have now prepared, reviewed, and completed your VAT return fo…" at bounding box center [1044, 557] width 956 height 459
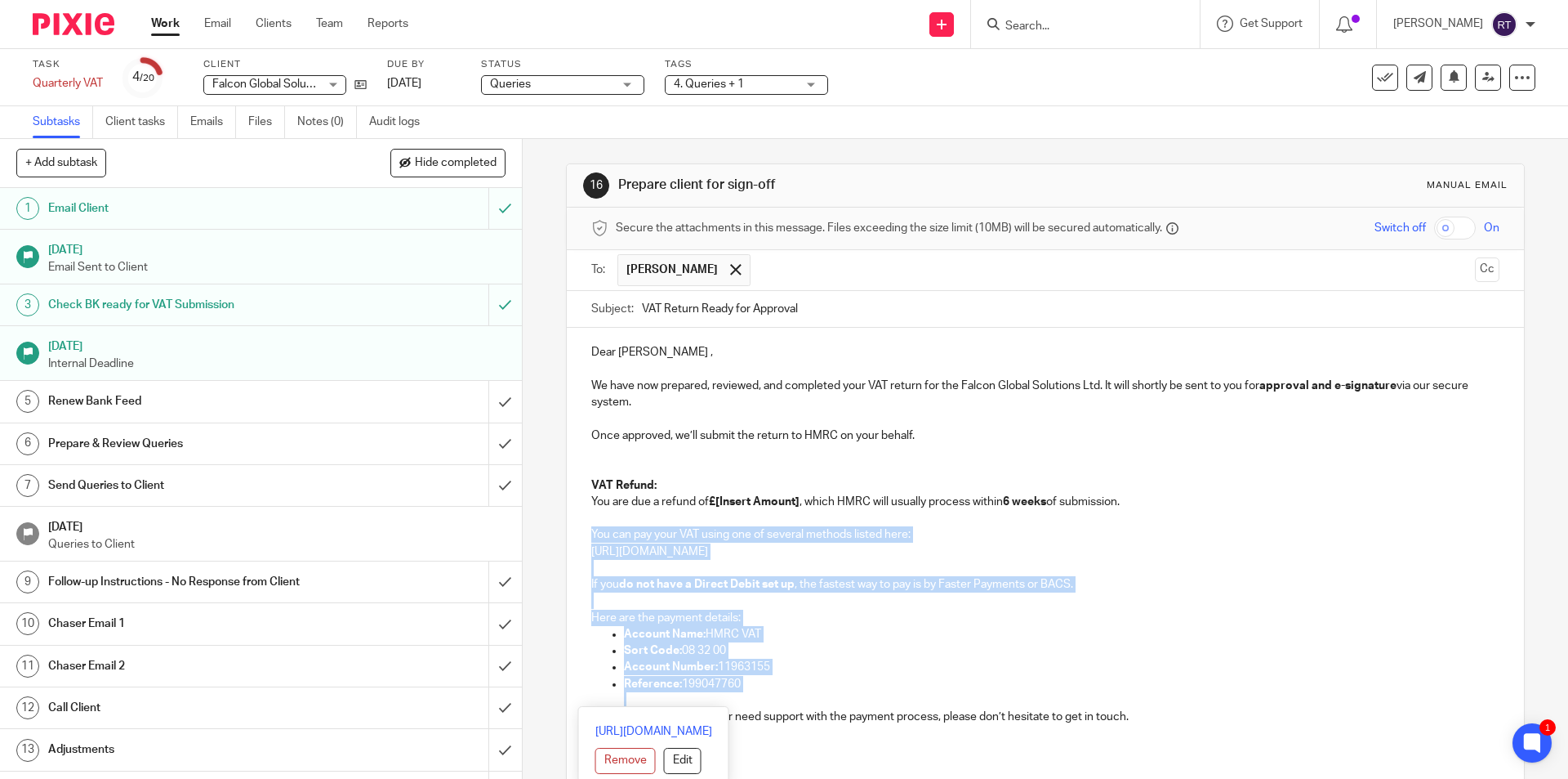
drag, startPoint x: 639, startPoint y: 584, endPoint x: 1132, endPoint y: 697, distance: 505.8
click at [1132, 697] on div "Dear Mandeep , We have now prepared, reviewed, and completed your VAT return fo…" at bounding box center [1044, 557] width 956 height 459
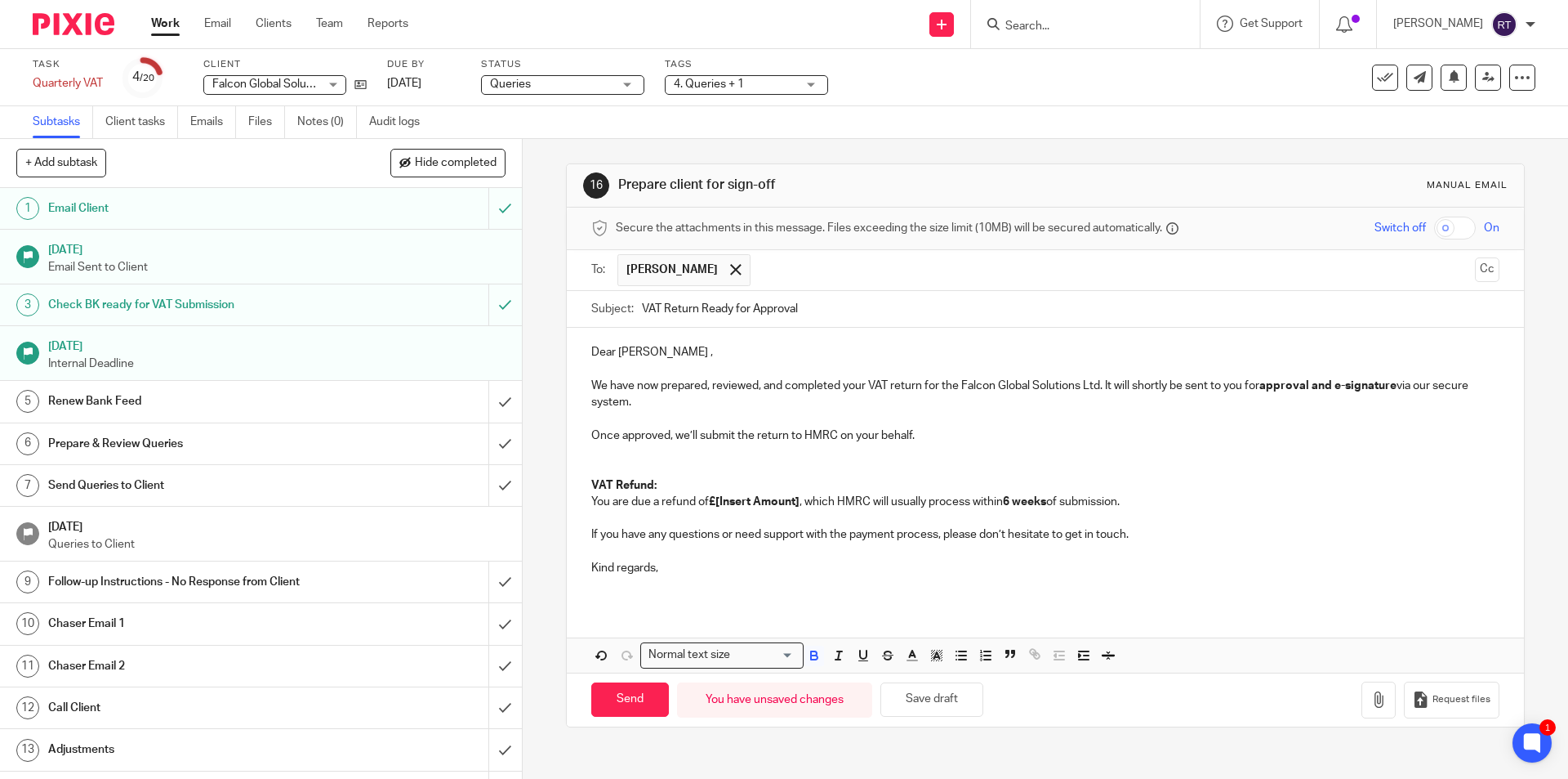
click at [587, 481] on div "Dear Mandeep , We have now prepared, reviewed, and completed your VAT return fo…" at bounding box center [1044, 466] width 956 height 277
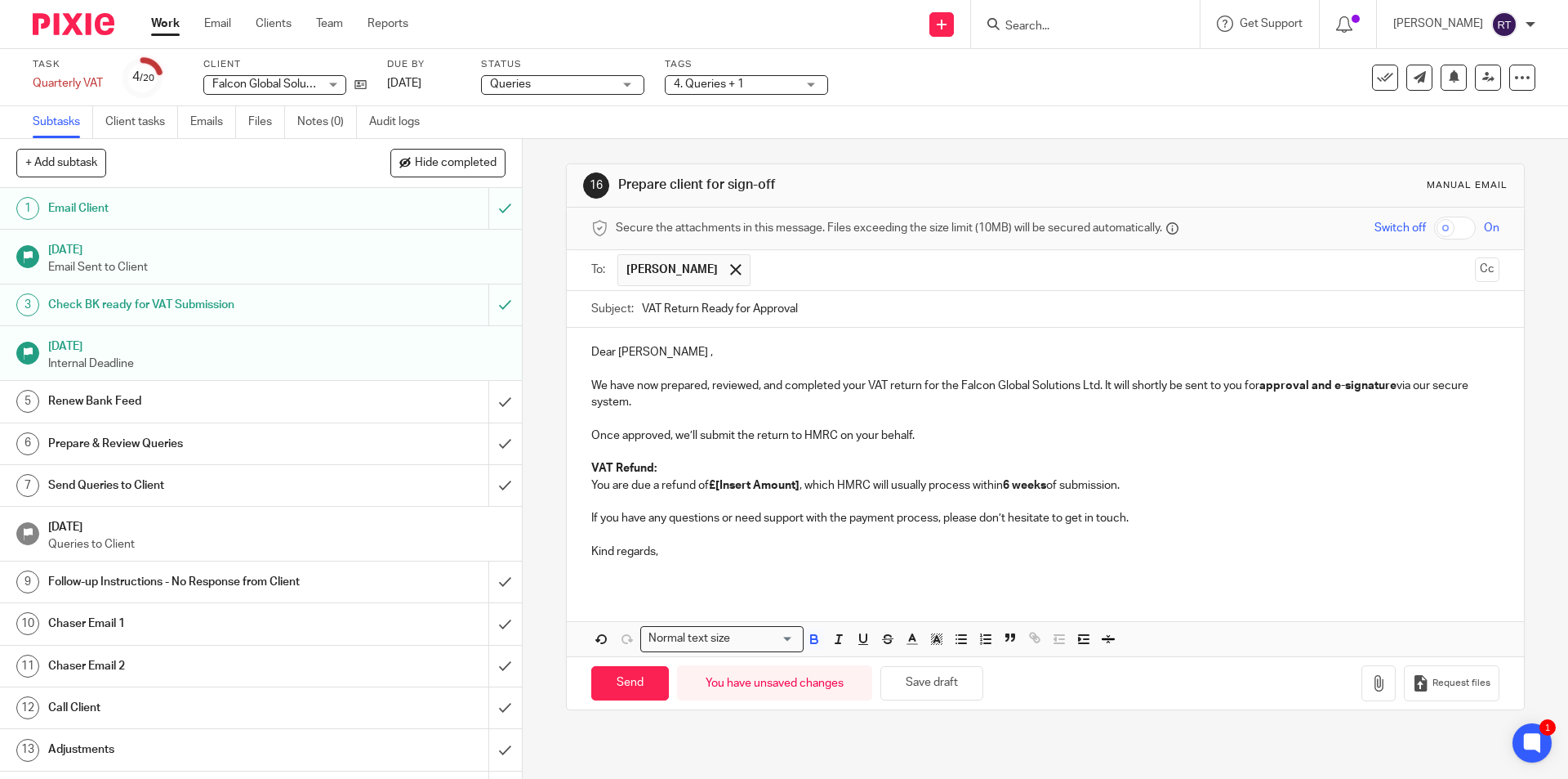
click at [764, 490] on strong "£[Insert Amount]" at bounding box center [754, 485] width 91 height 11
click at [756, 483] on p "VAT Refund: You are due a refund of £[Insert ] , which HMRC will usually proces…" at bounding box center [1045, 477] width 907 height 34
click at [644, 680] on input "Send" at bounding box center [631, 683] width 78 height 35
type input "Sent"
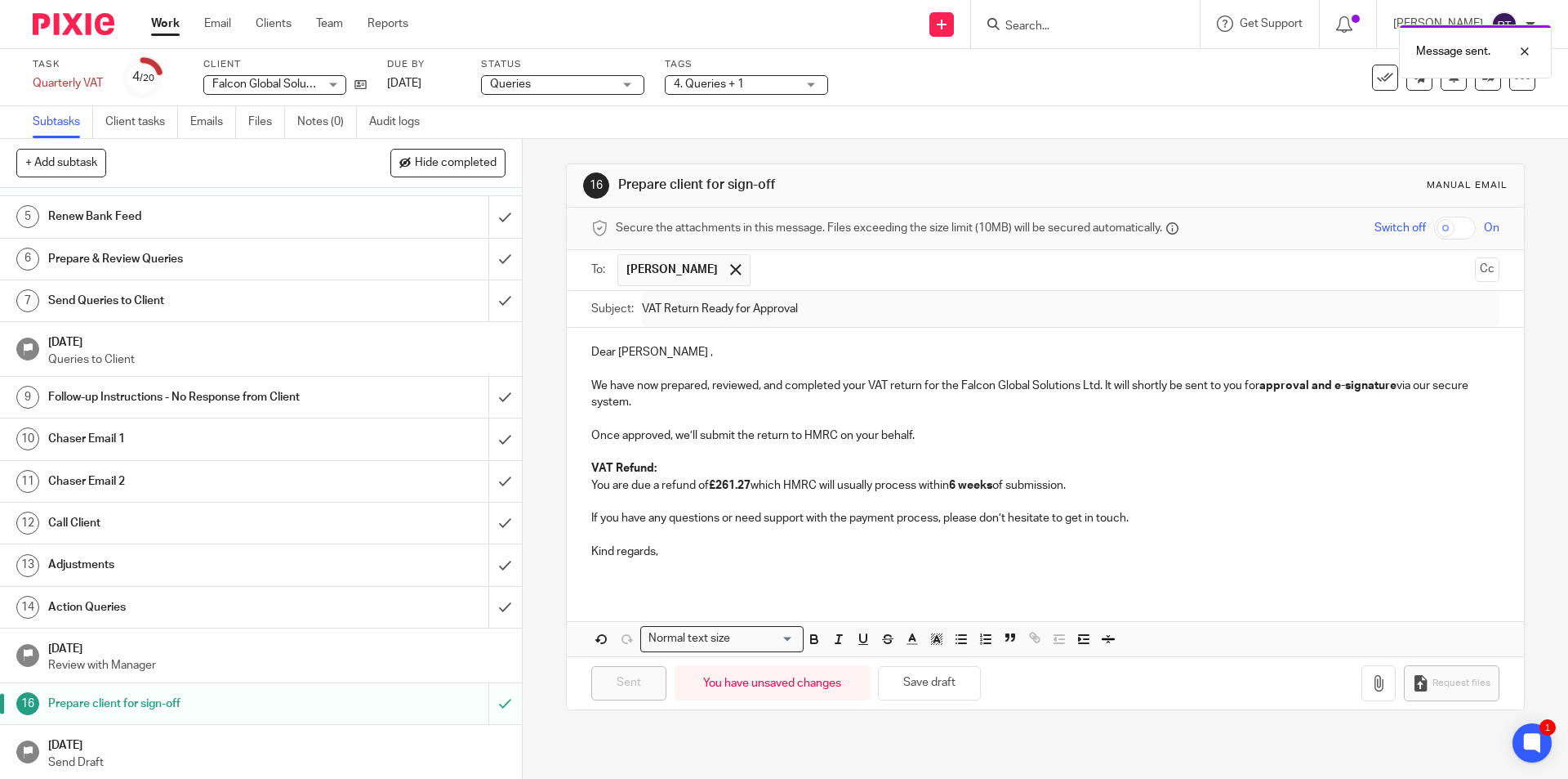
scroll to position [311, 0]
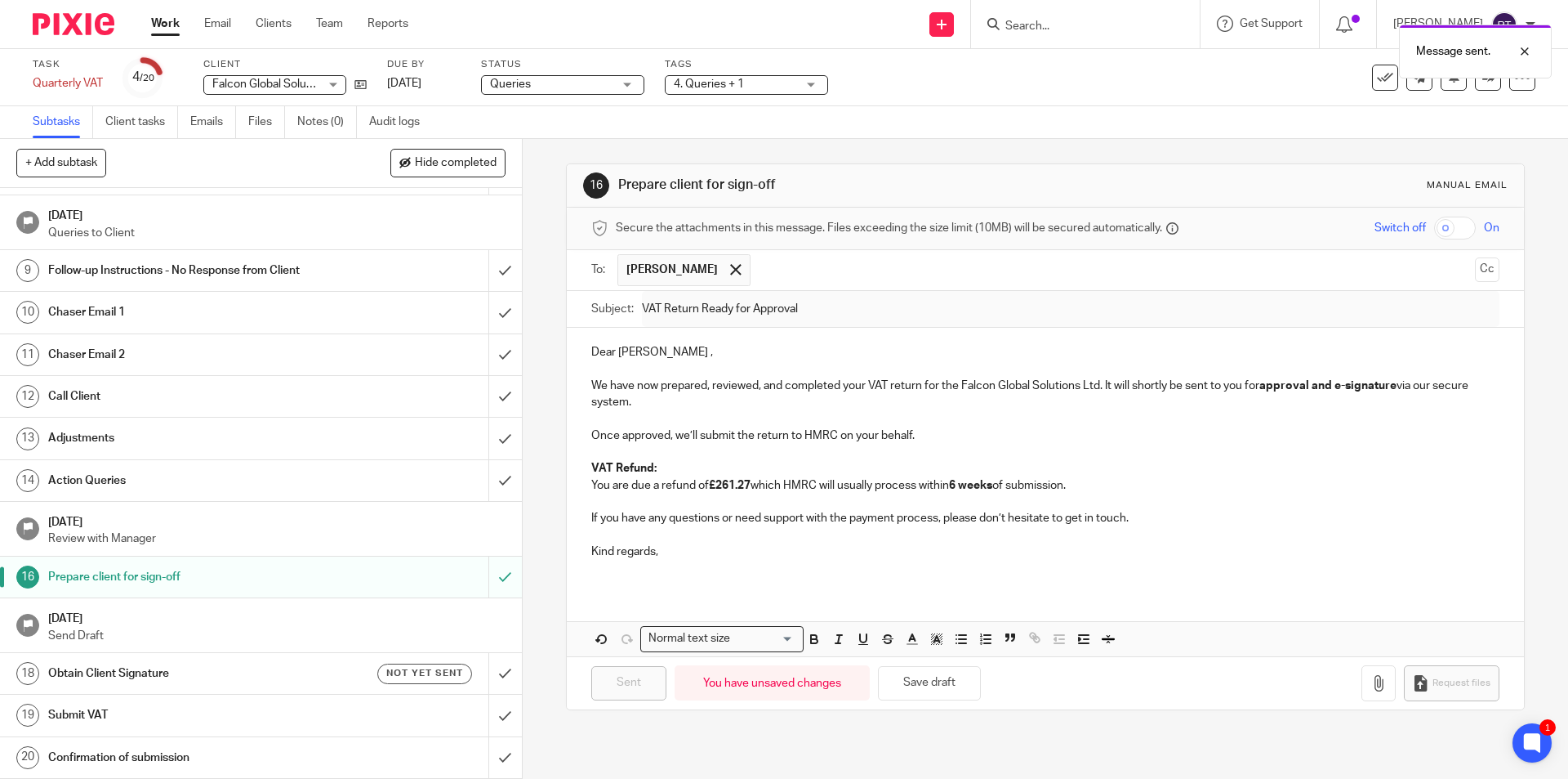
click at [143, 619] on h1 "[DATE]" at bounding box center [277, 616] width 458 height 20
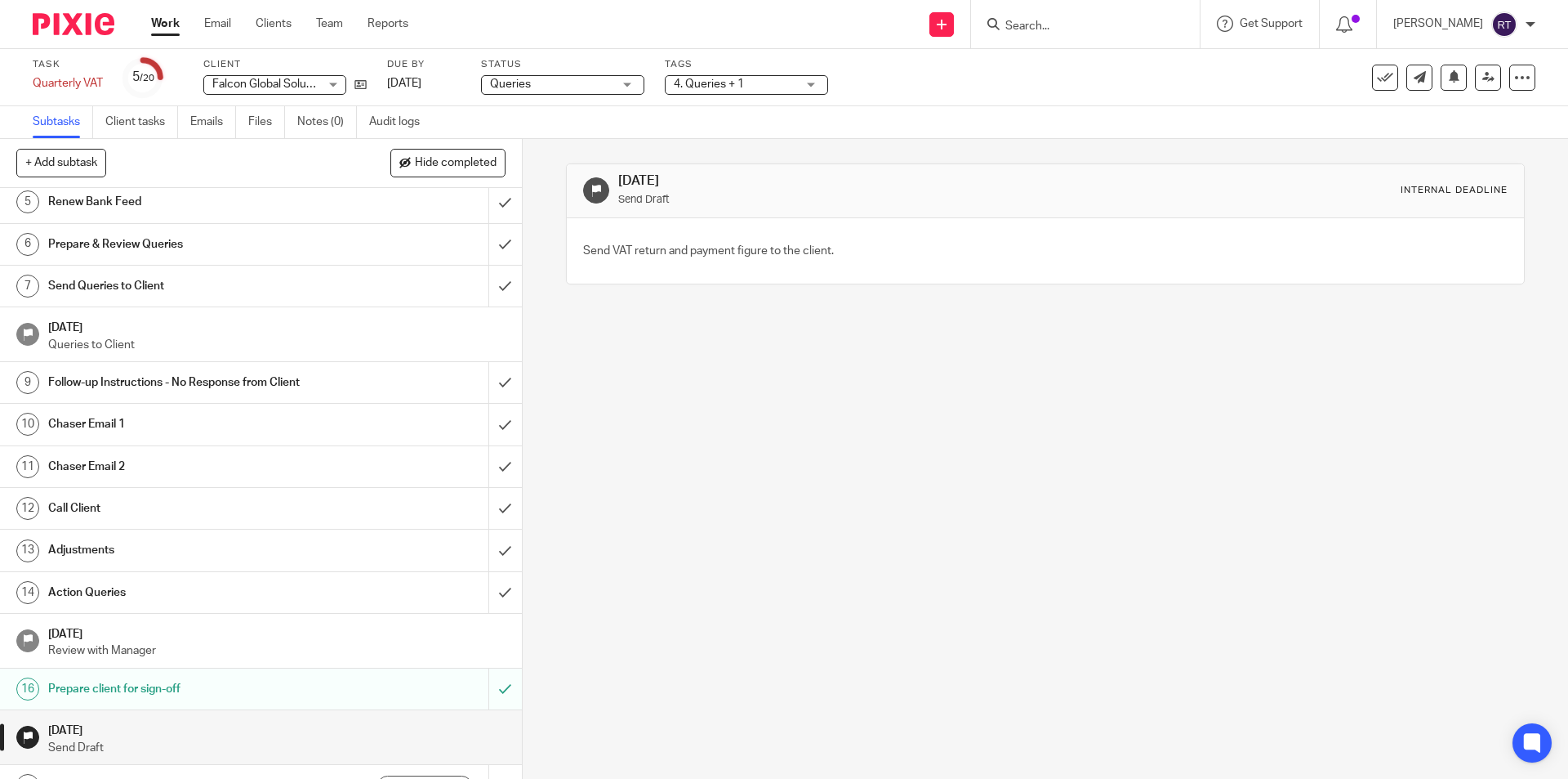
scroll to position [311, 0]
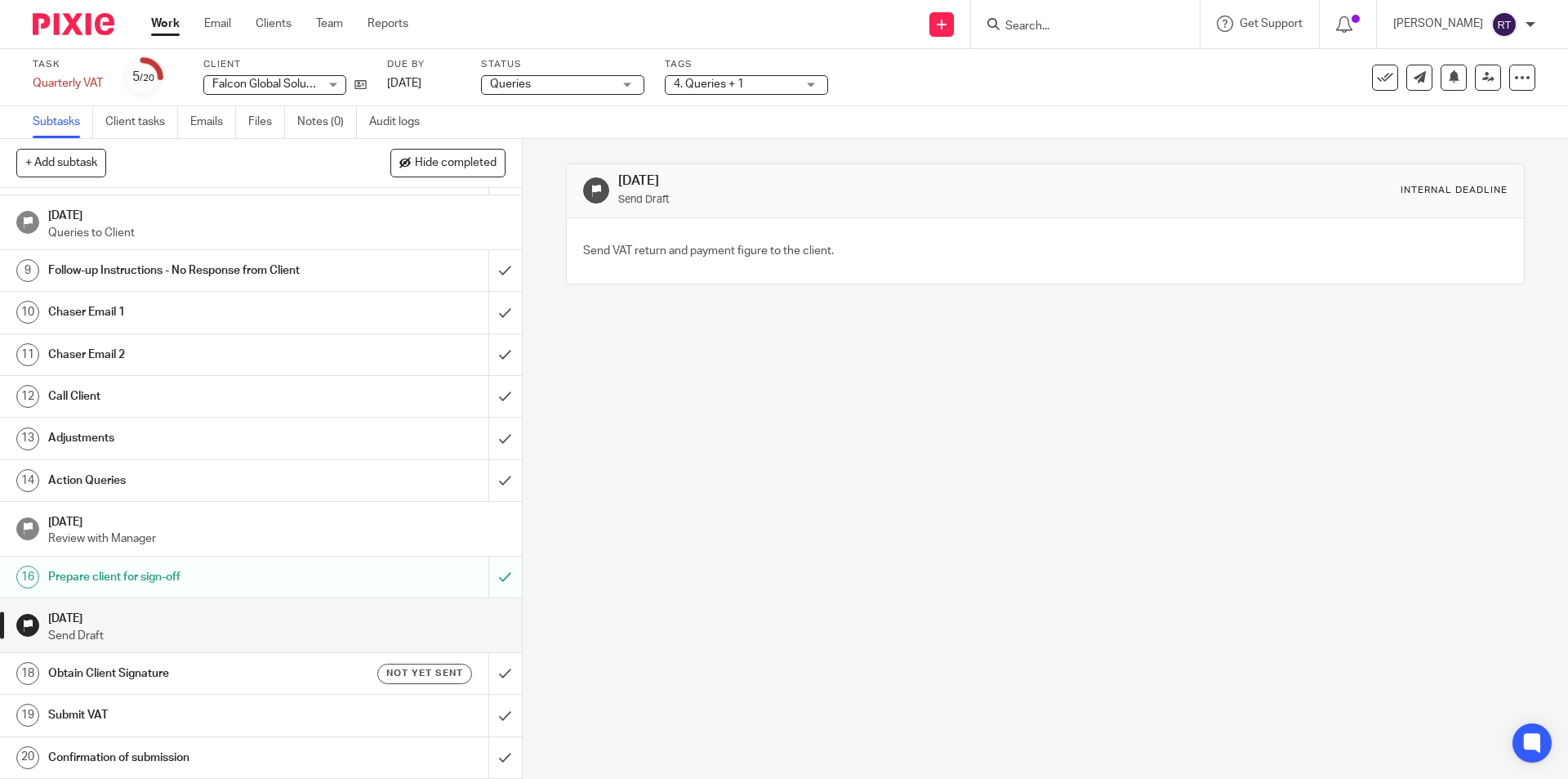
click at [132, 678] on h1 "Obtain Client Signature" at bounding box center [189, 673] width 283 height 25
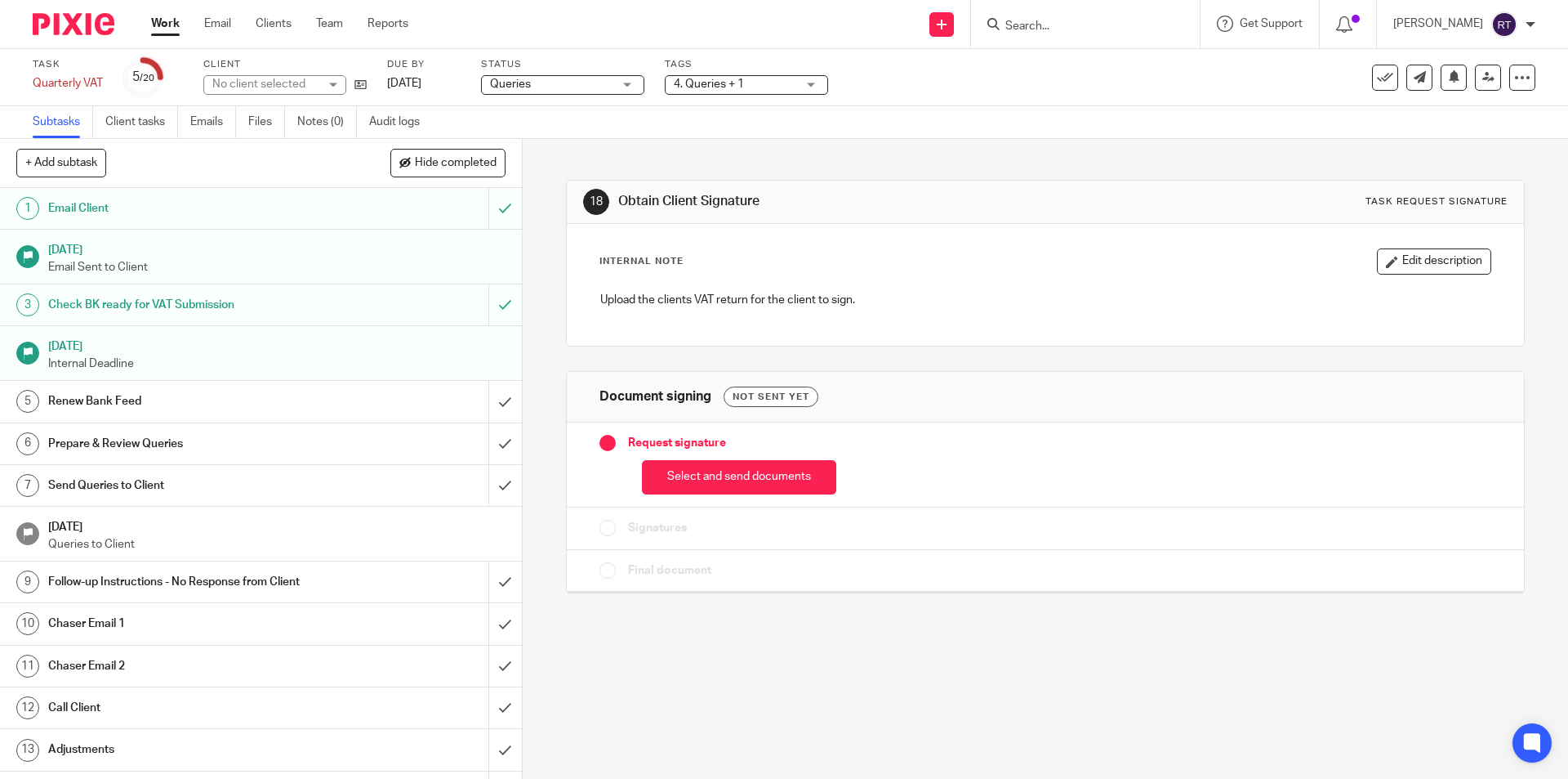
click at [716, 501] on div "Request signature Select and send documents" at bounding box center [1044, 465] width 956 height 85
click at [714, 475] on button "Select and send documents" at bounding box center [739, 477] width 195 height 35
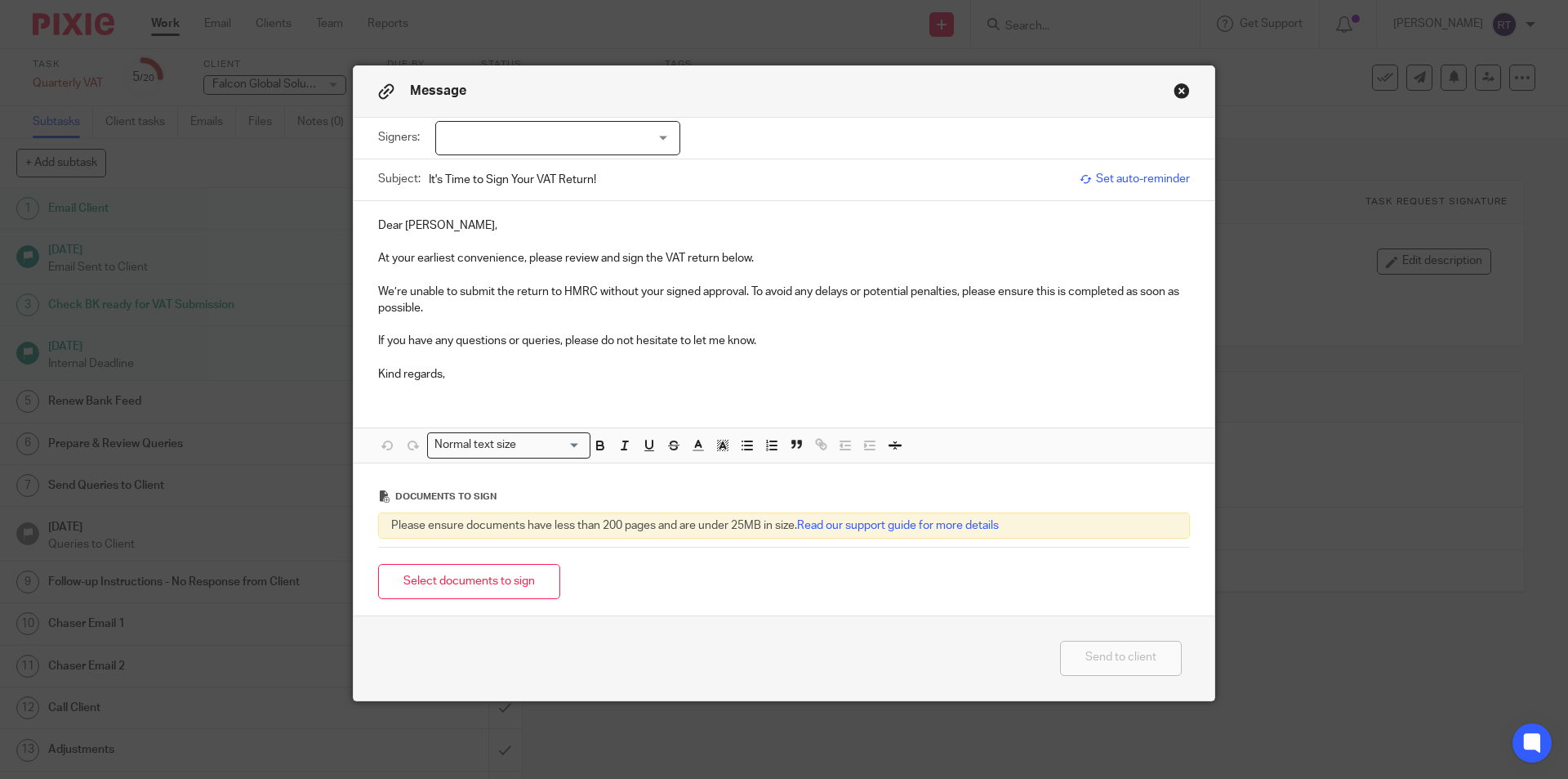
click at [860, 259] on p "At your earliest convenience, please review and sign the VAT return below." at bounding box center [784, 258] width 811 height 16
click at [860, 259] on p "At your earliest convenience, please review and sign the VAT return below. Pass…" at bounding box center [784, 258] width 811 height 16
click at [589, 130] on div at bounding box center [558, 138] width 245 height 34
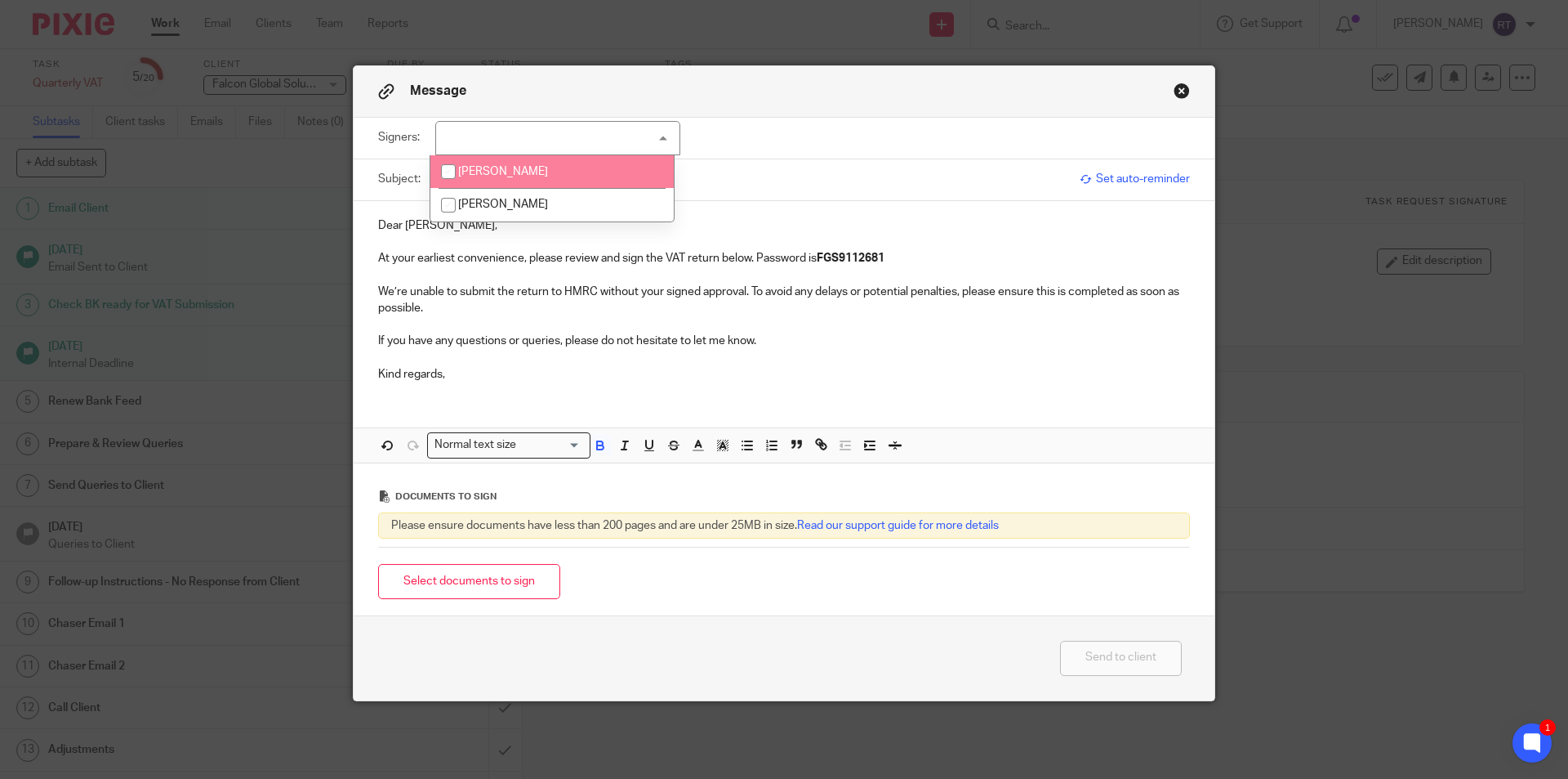
click at [498, 170] on span "[PERSON_NAME]" at bounding box center [504, 171] width 90 height 11
checkbox input "true"
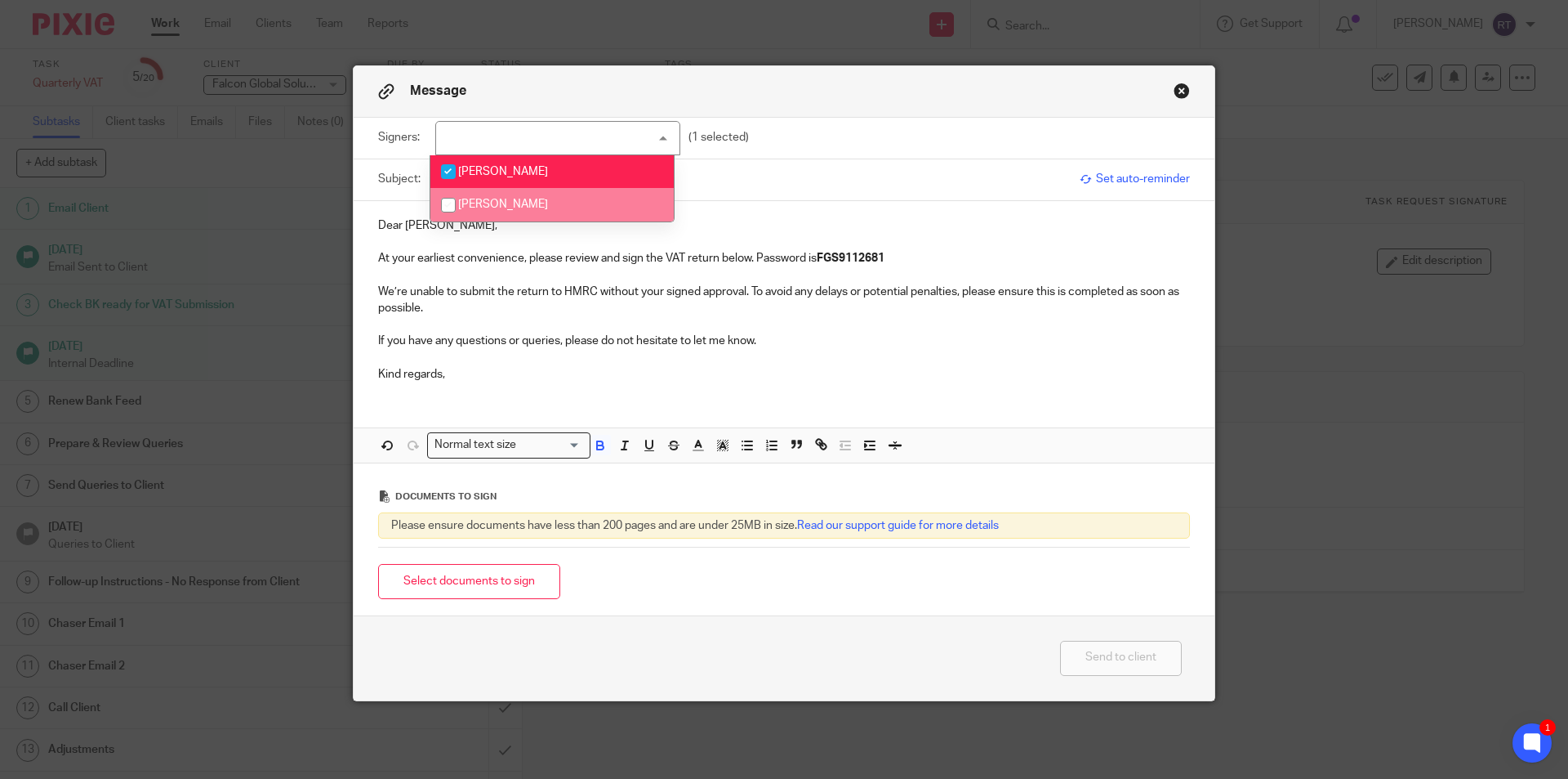
click at [856, 314] on p "We’re unable to submit the return to HMRC without your signed approval. To avoi…" at bounding box center [784, 301] width 811 height 34
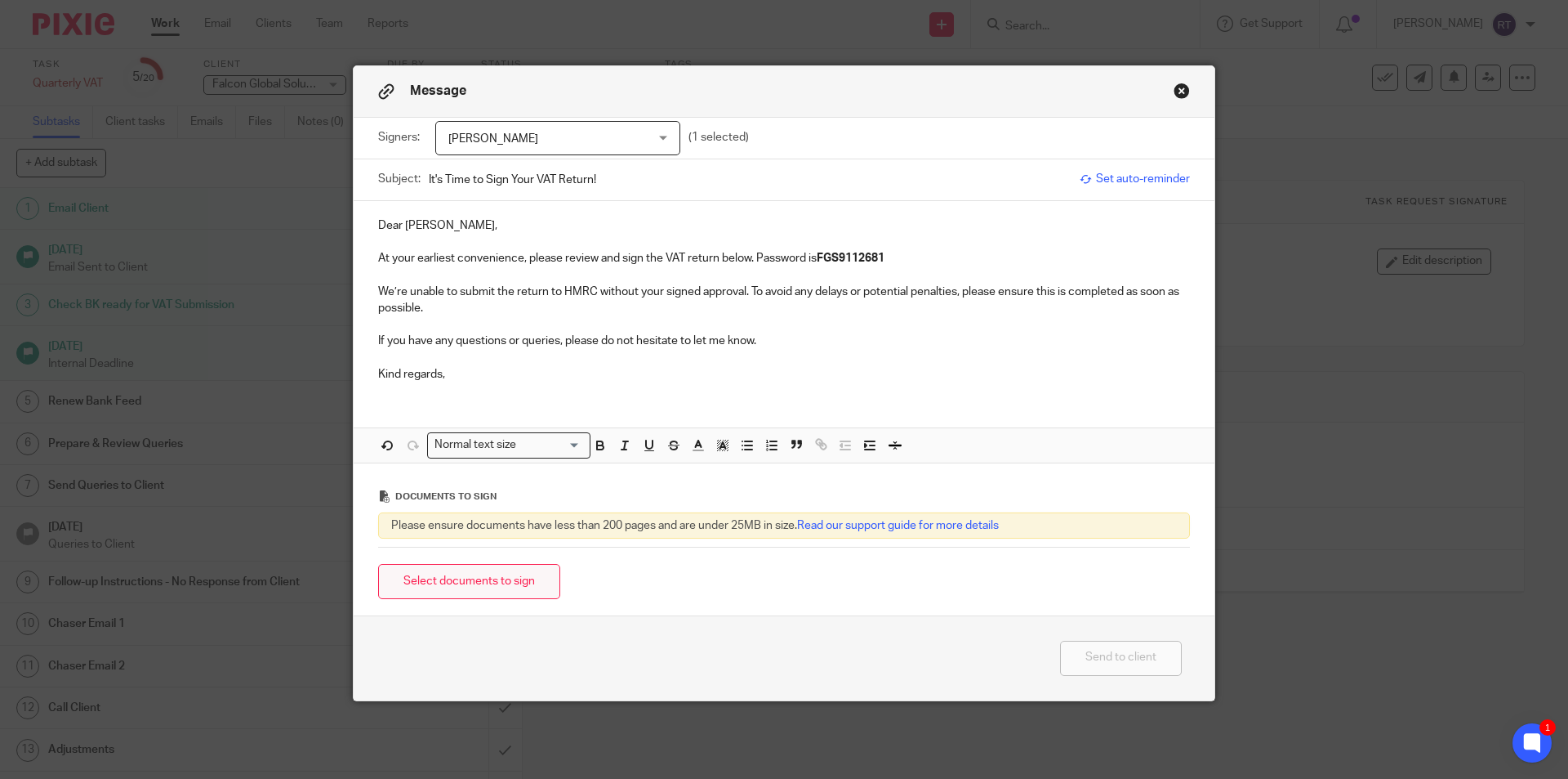
click at [491, 568] on button "Select documents to sign" at bounding box center [469, 581] width 182 height 35
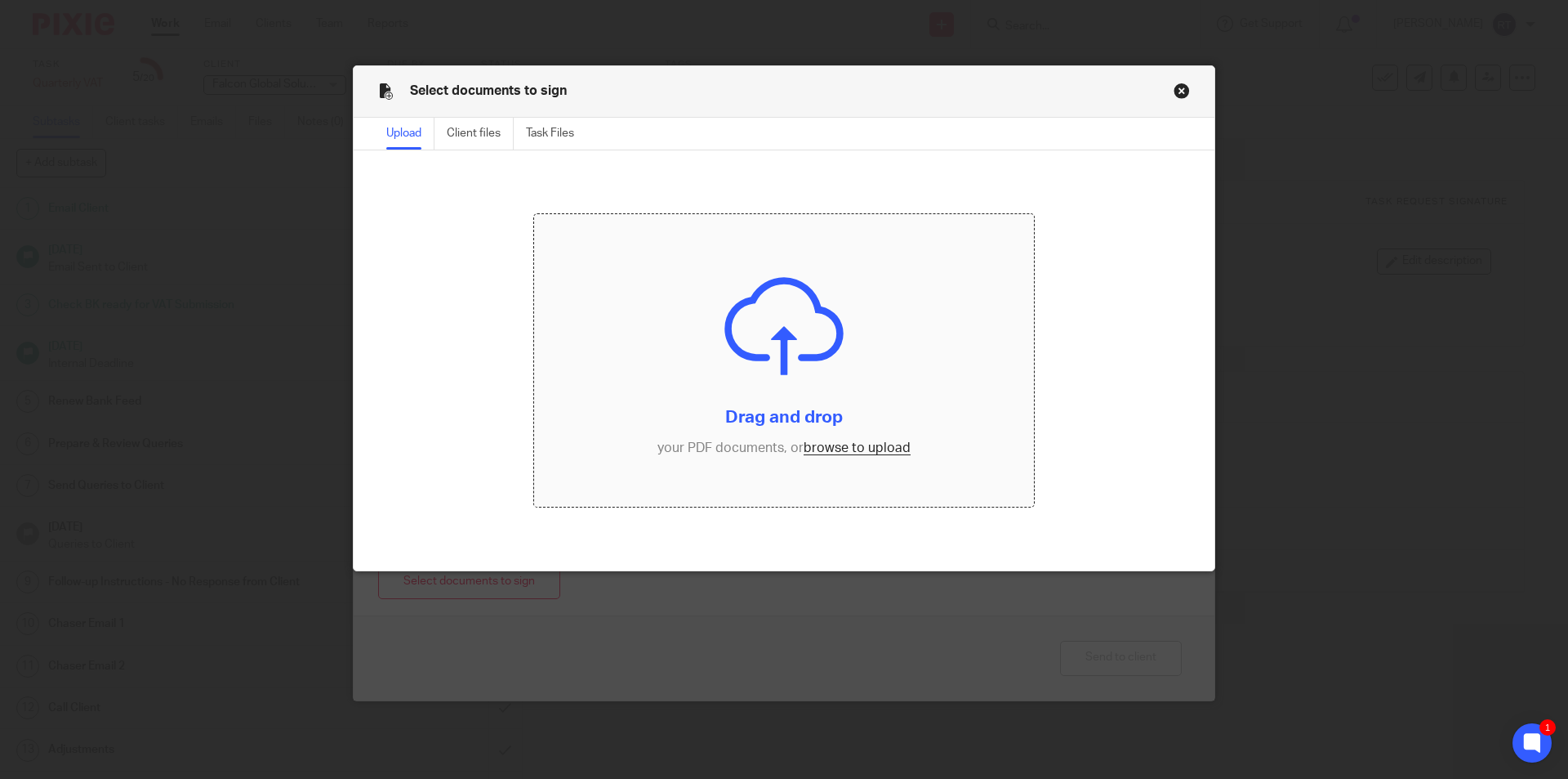
click at [852, 452] on input "file" at bounding box center [784, 360] width 501 height 293
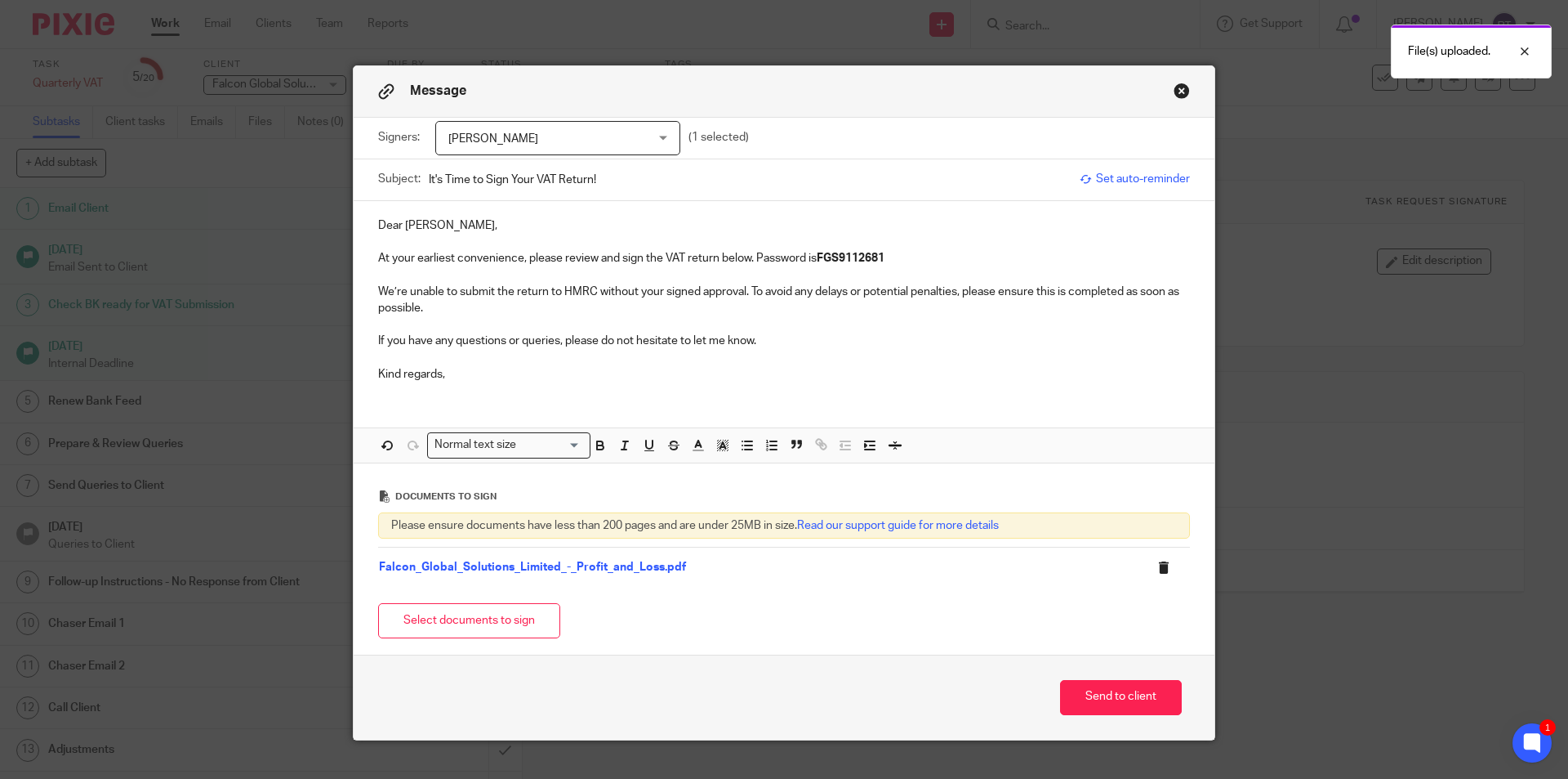
click at [1157, 566] on icon at bounding box center [1163, 567] width 12 height 12
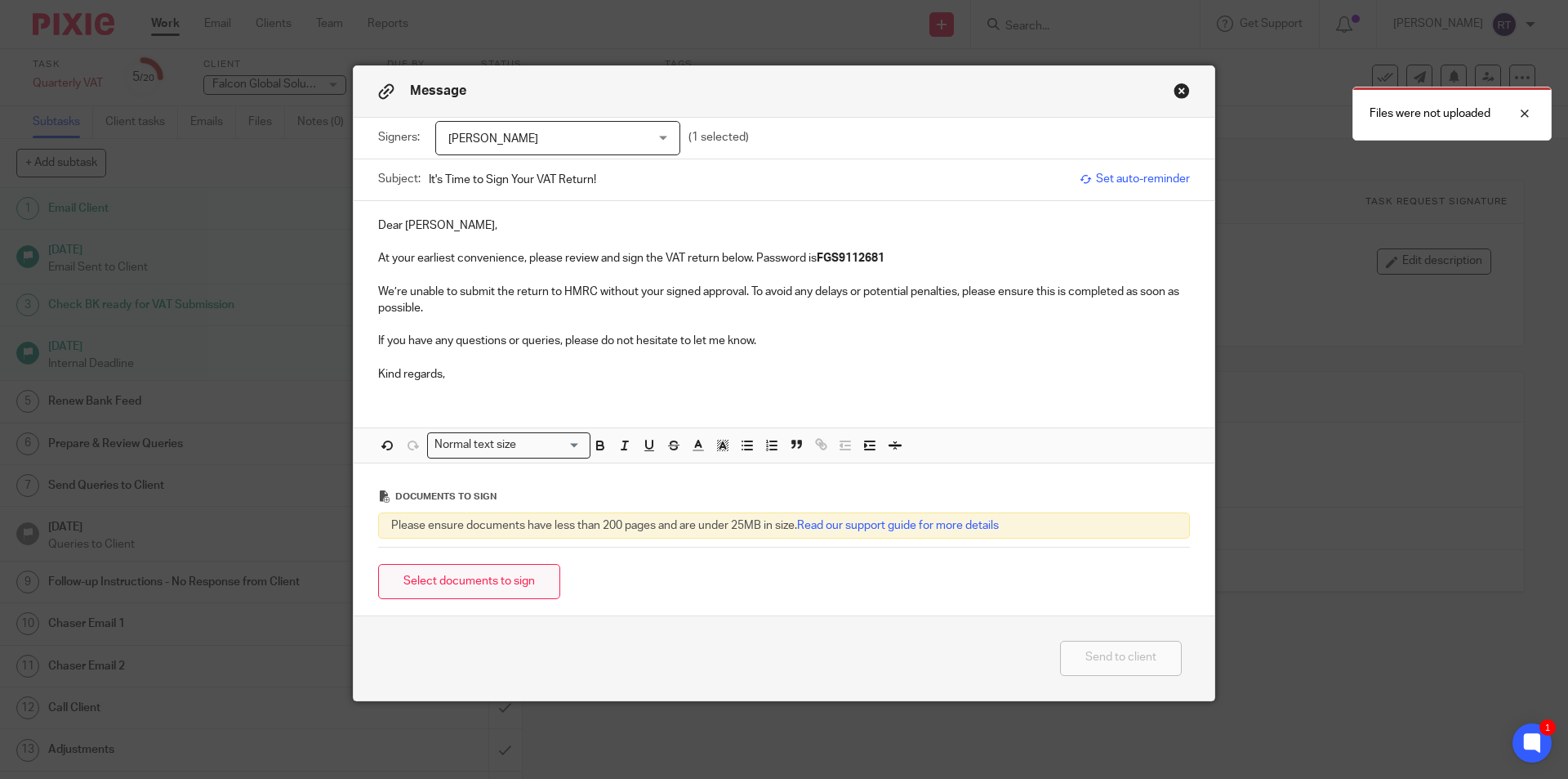
click at [495, 596] on button "Select documents to sign" at bounding box center [469, 581] width 182 height 35
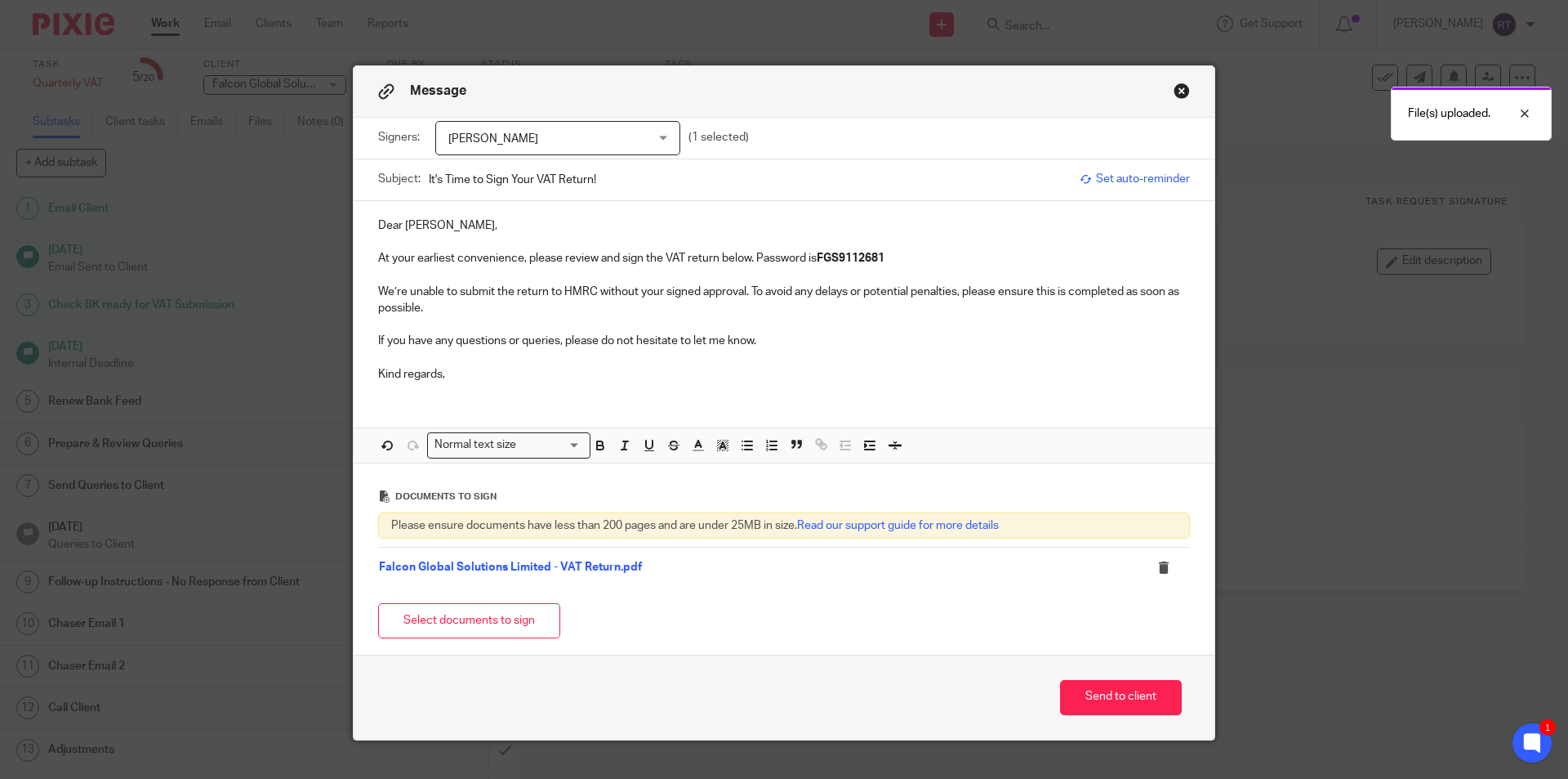
click at [551, 561] on td "Falcon Global Solutions Limited - VAT Return.pdf" at bounding box center [750, 567] width 745 height 39
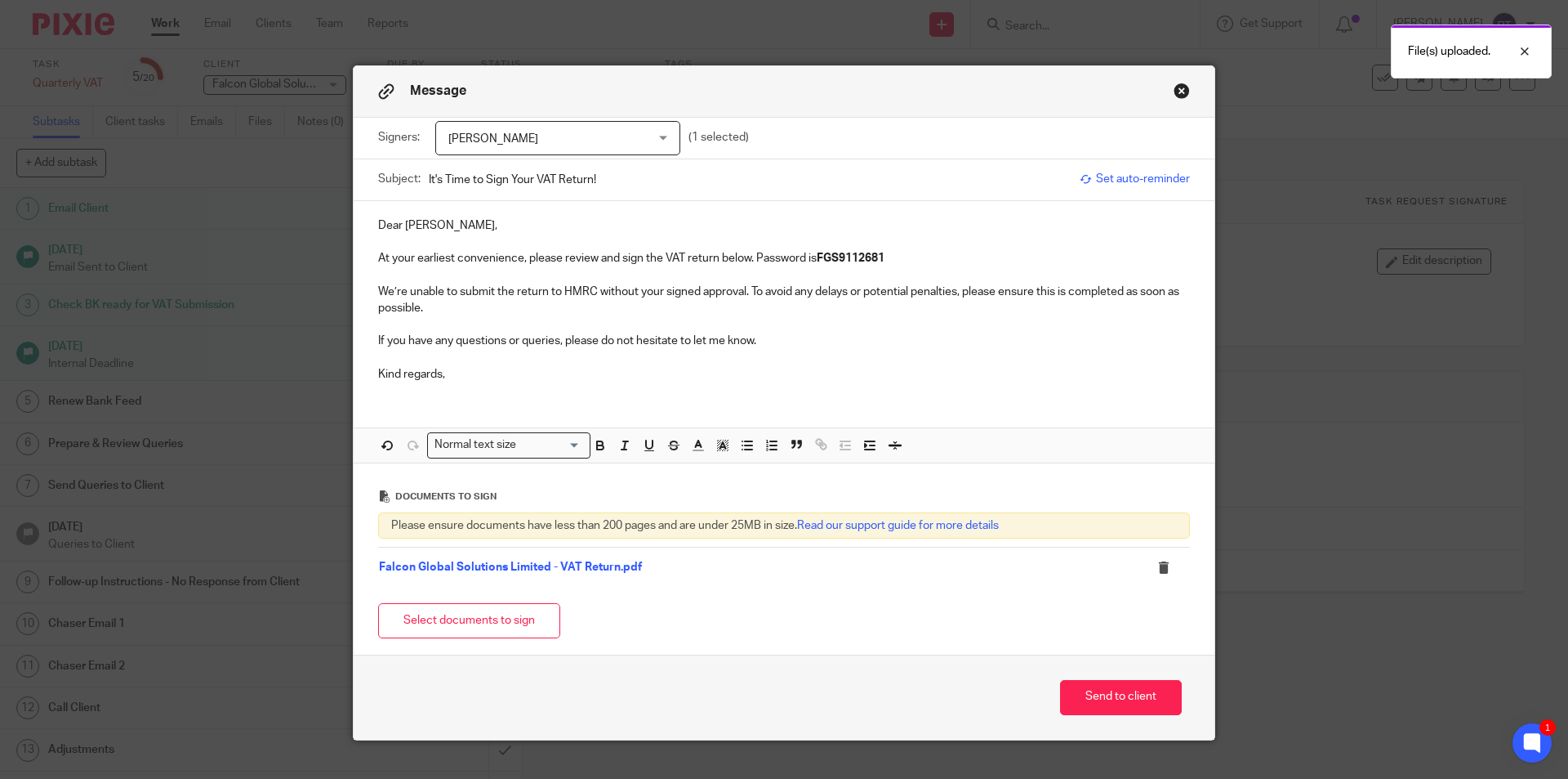
click at [551, 569] on link "Falcon Global Solutions Limited - VAT Return.pdf" at bounding box center [510, 566] width 263 height 11
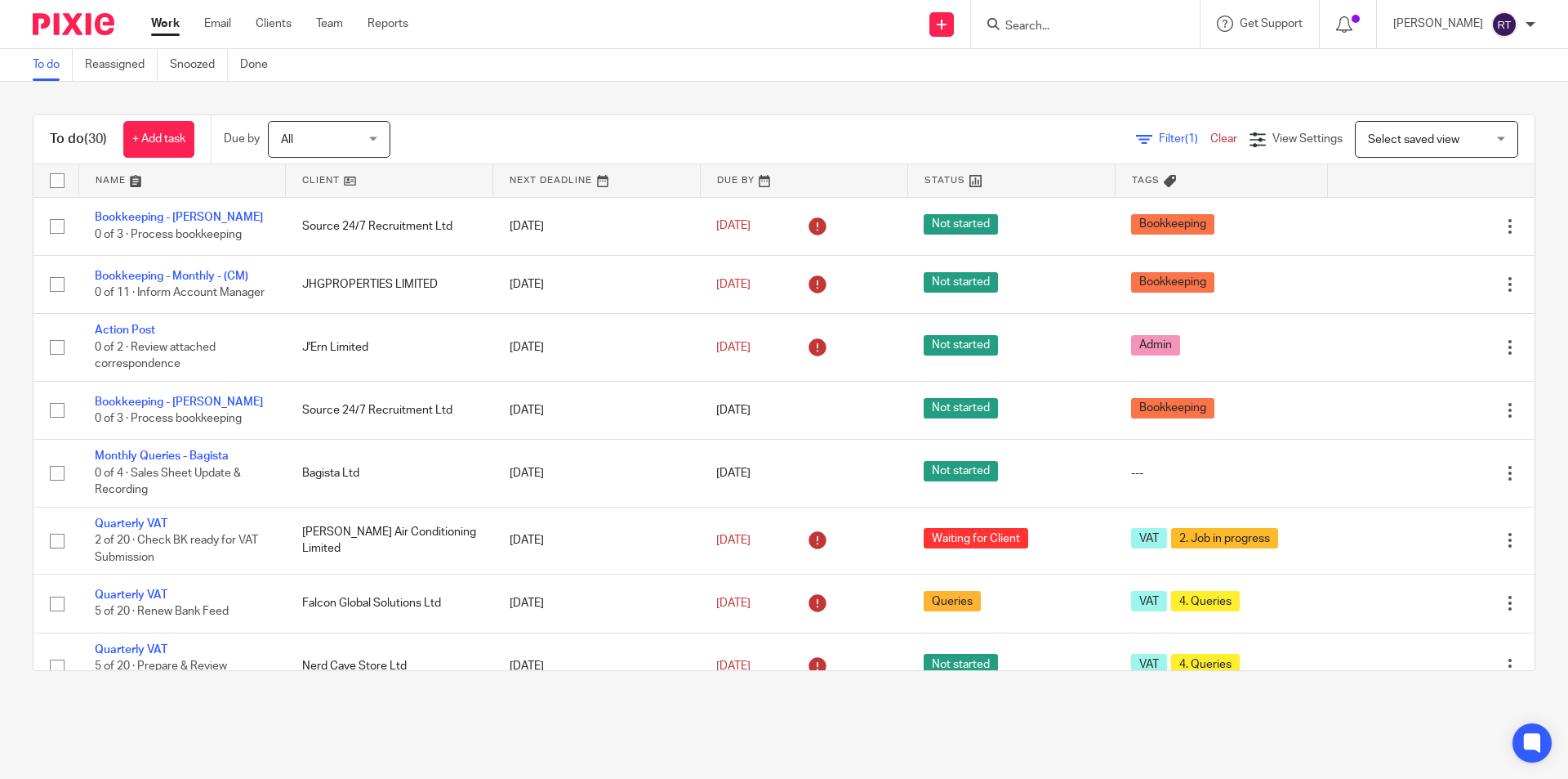
click at [1113, 26] on input "Search" at bounding box center [1076, 27] width 147 height 15
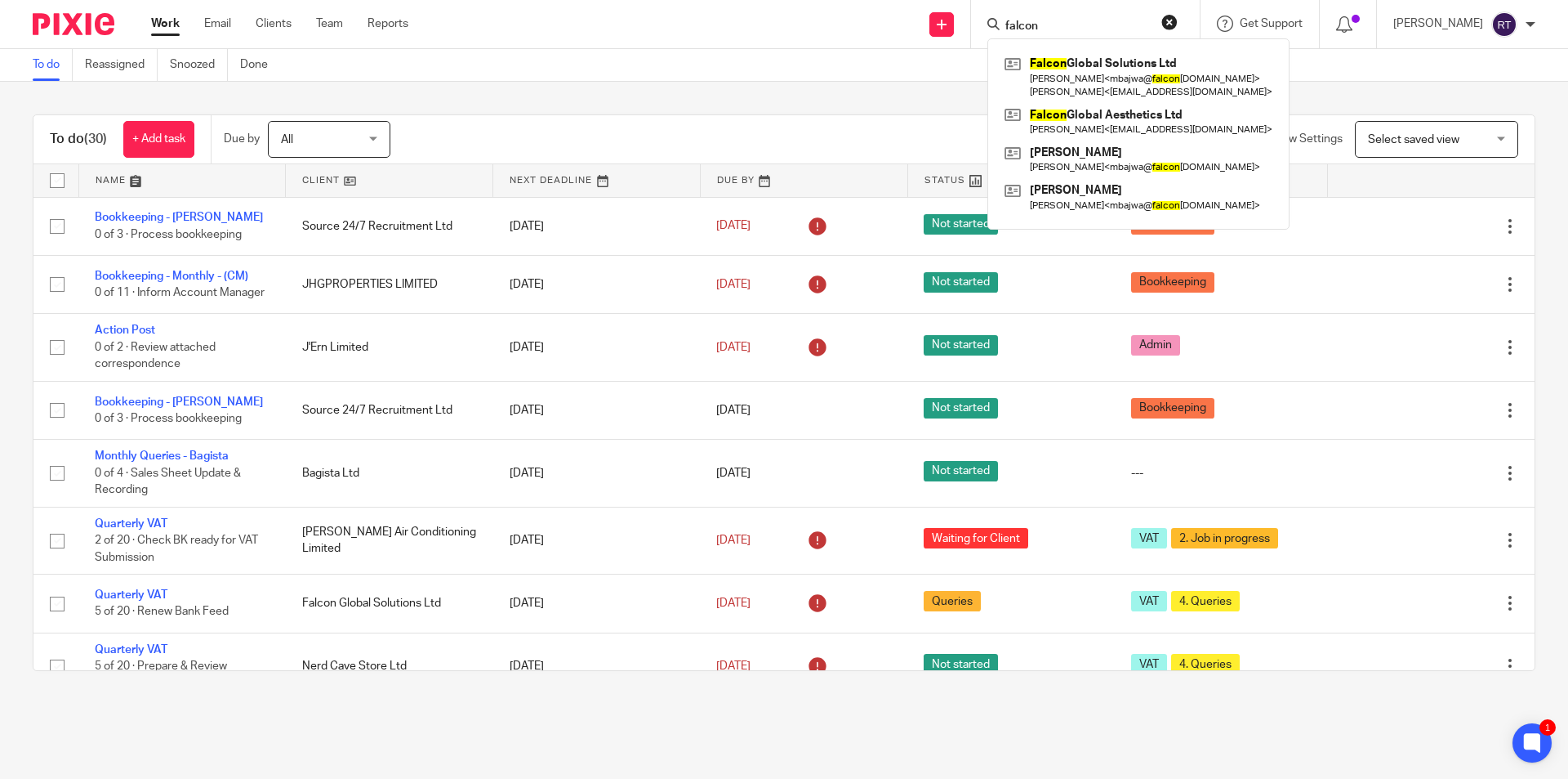
type input "falcon"
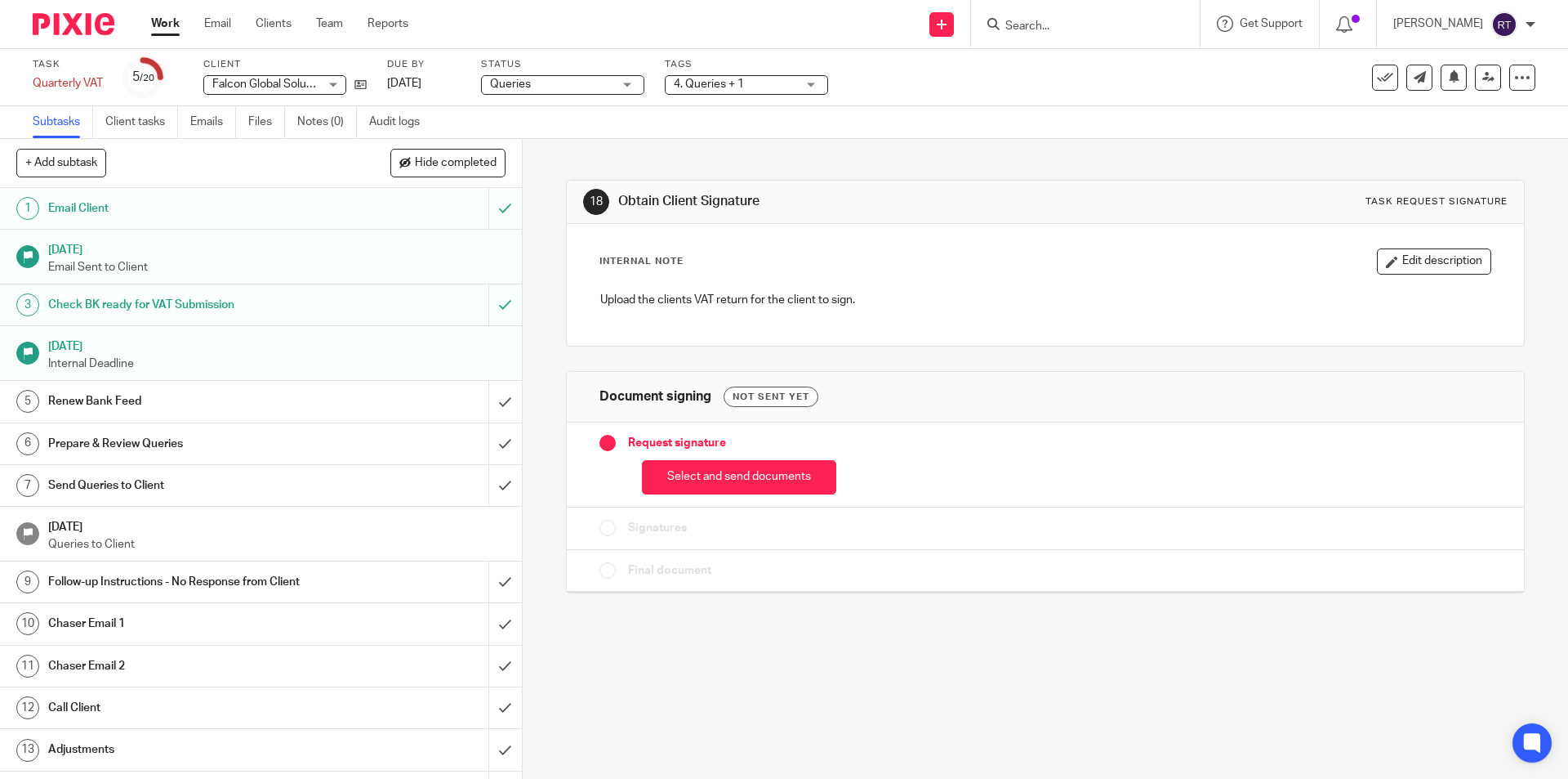
click at [715, 456] on div "Select and send documents" at bounding box center [1045, 473] width 891 height 43
click at [718, 465] on button "Select and send documents" at bounding box center [739, 477] width 195 height 35
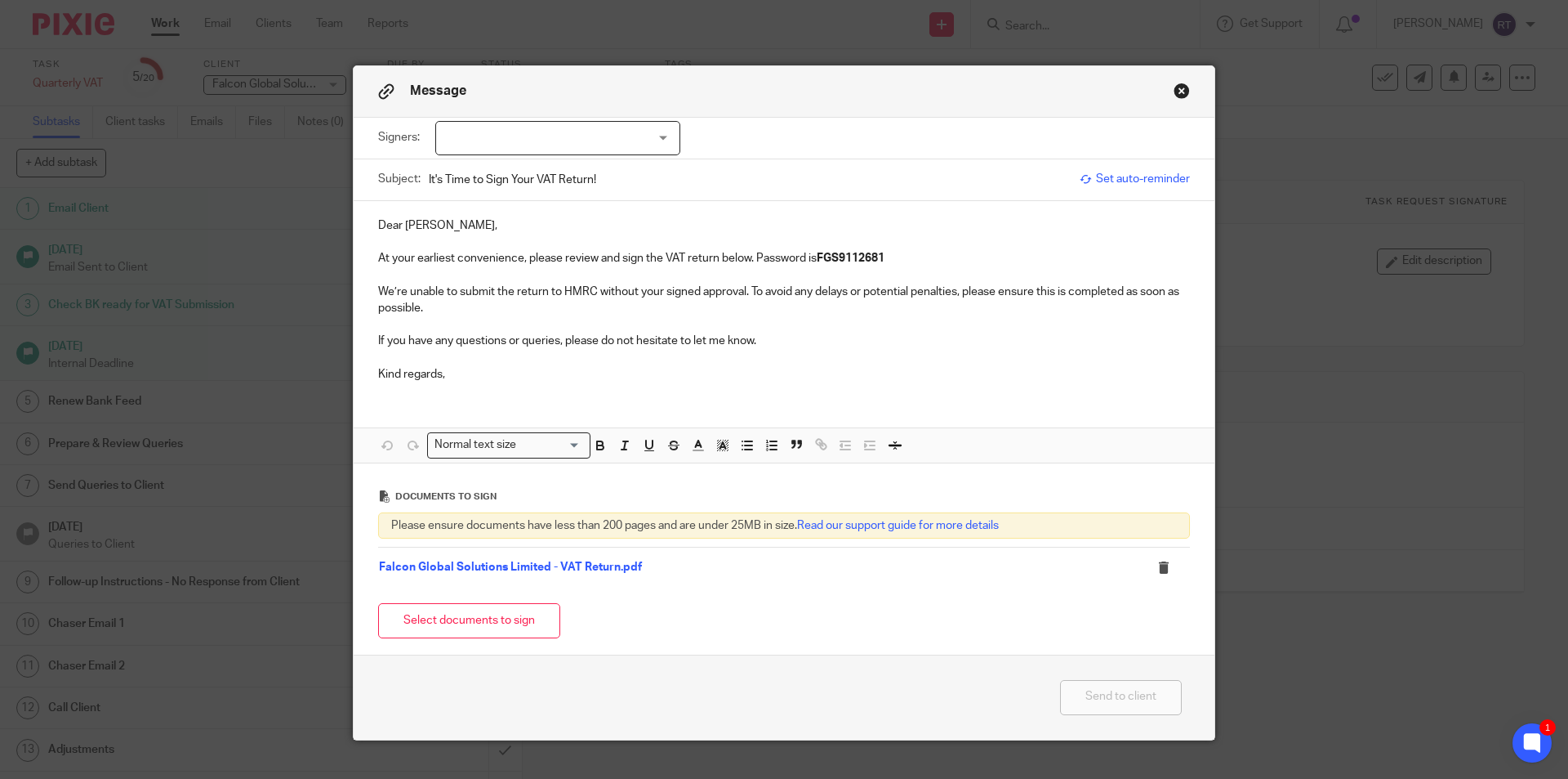
click at [646, 124] on div at bounding box center [558, 138] width 245 height 34
click at [1052, 288] on p "We’re unable to submit the return to HMRC without your signed approval. To avoi…" at bounding box center [784, 301] width 811 height 34
click at [609, 135] on div at bounding box center [558, 138] width 245 height 34
click at [571, 187] on ul "Mandeep Mandeep Bajwa" at bounding box center [553, 188] width 244 height 66
click at [570, 175] on li "Mandeep" at bounding box center [553, 172] width 244 height 34
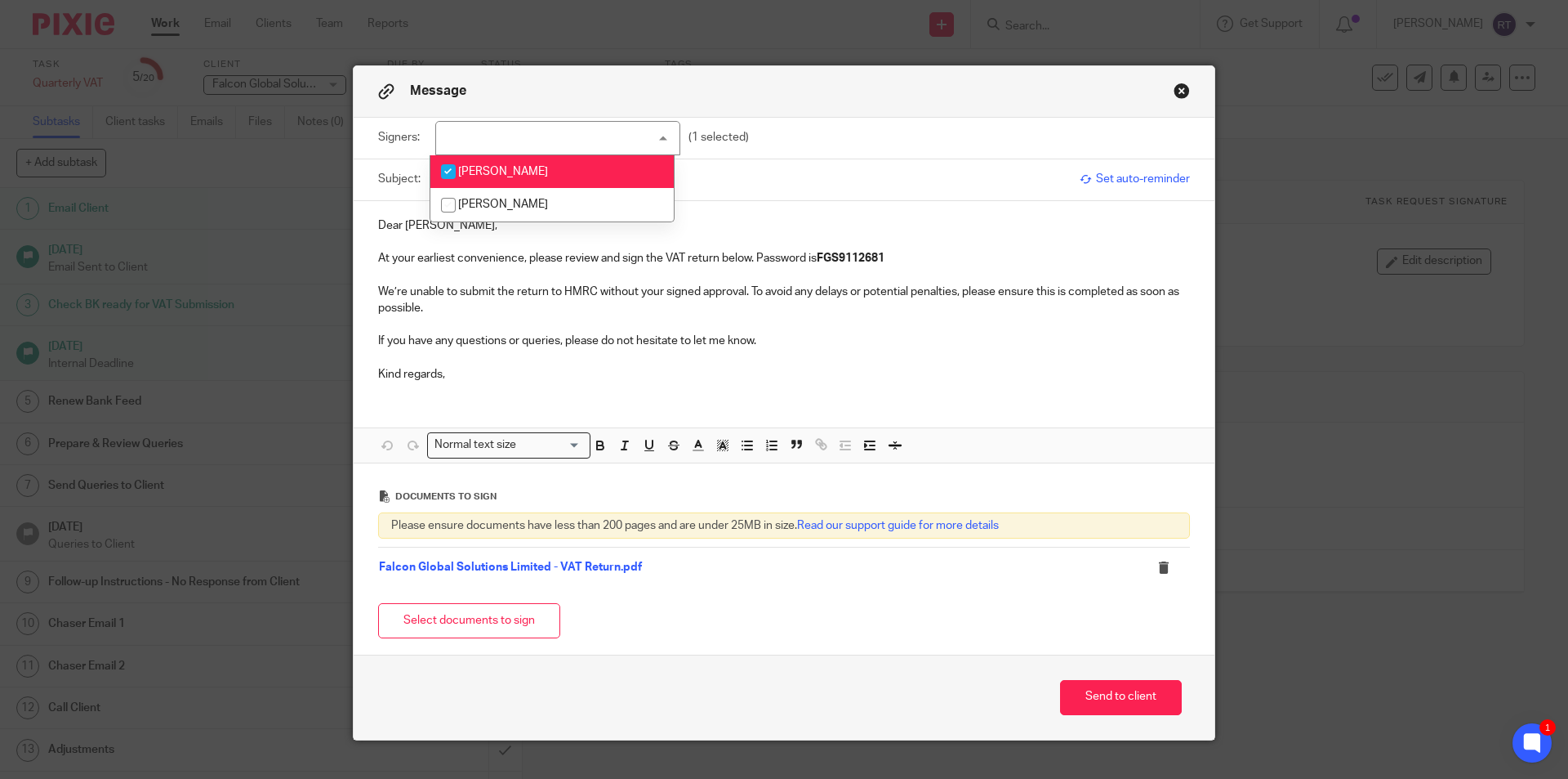
click at [570, 175] on li "Mandeep" at bounding box center [553, 172] width 244 height 34
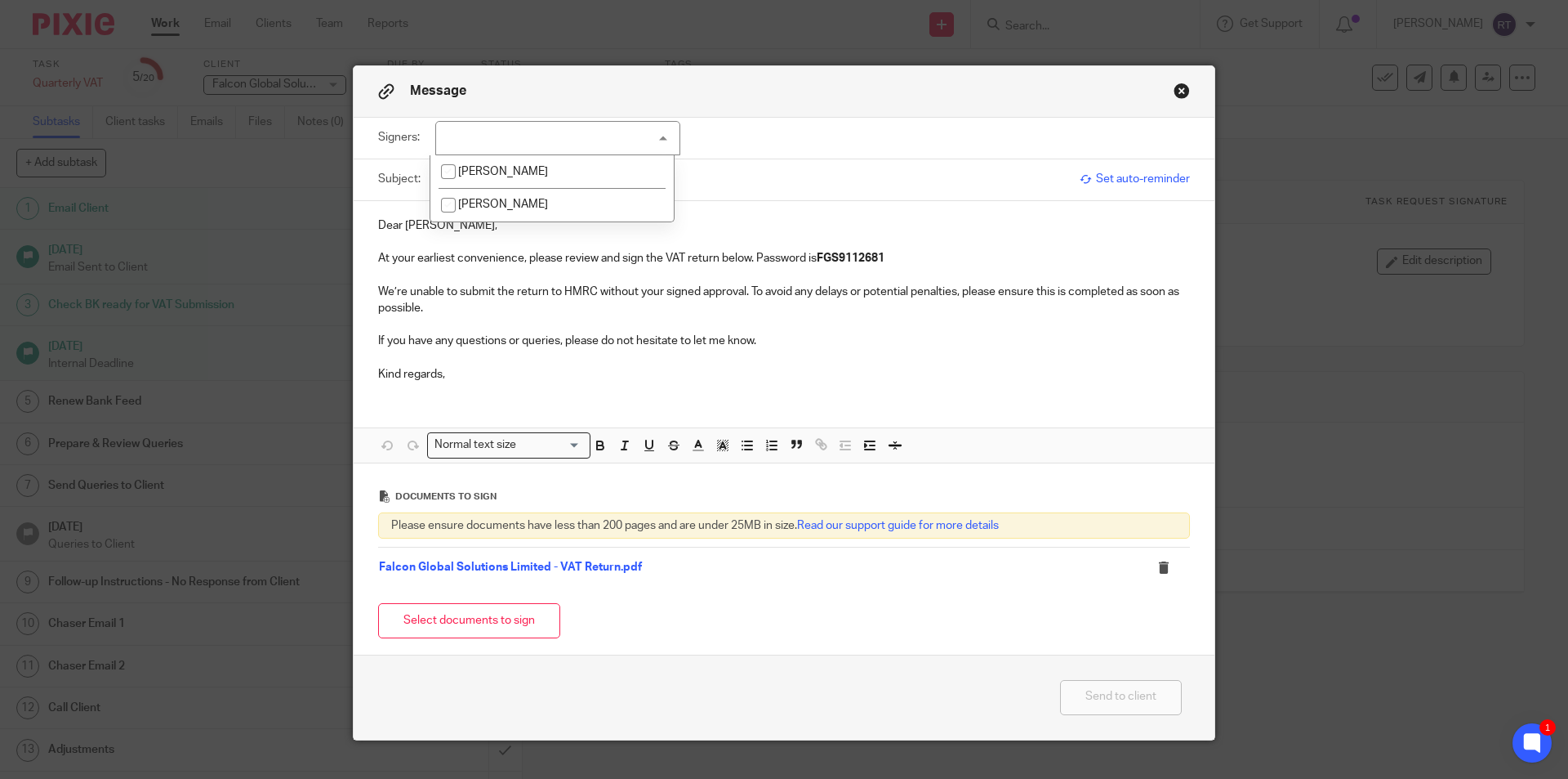
click at [570, 175] on li "Mandeep" at bounding box center [553, 172] width 244 height 34
checkbox input "true"
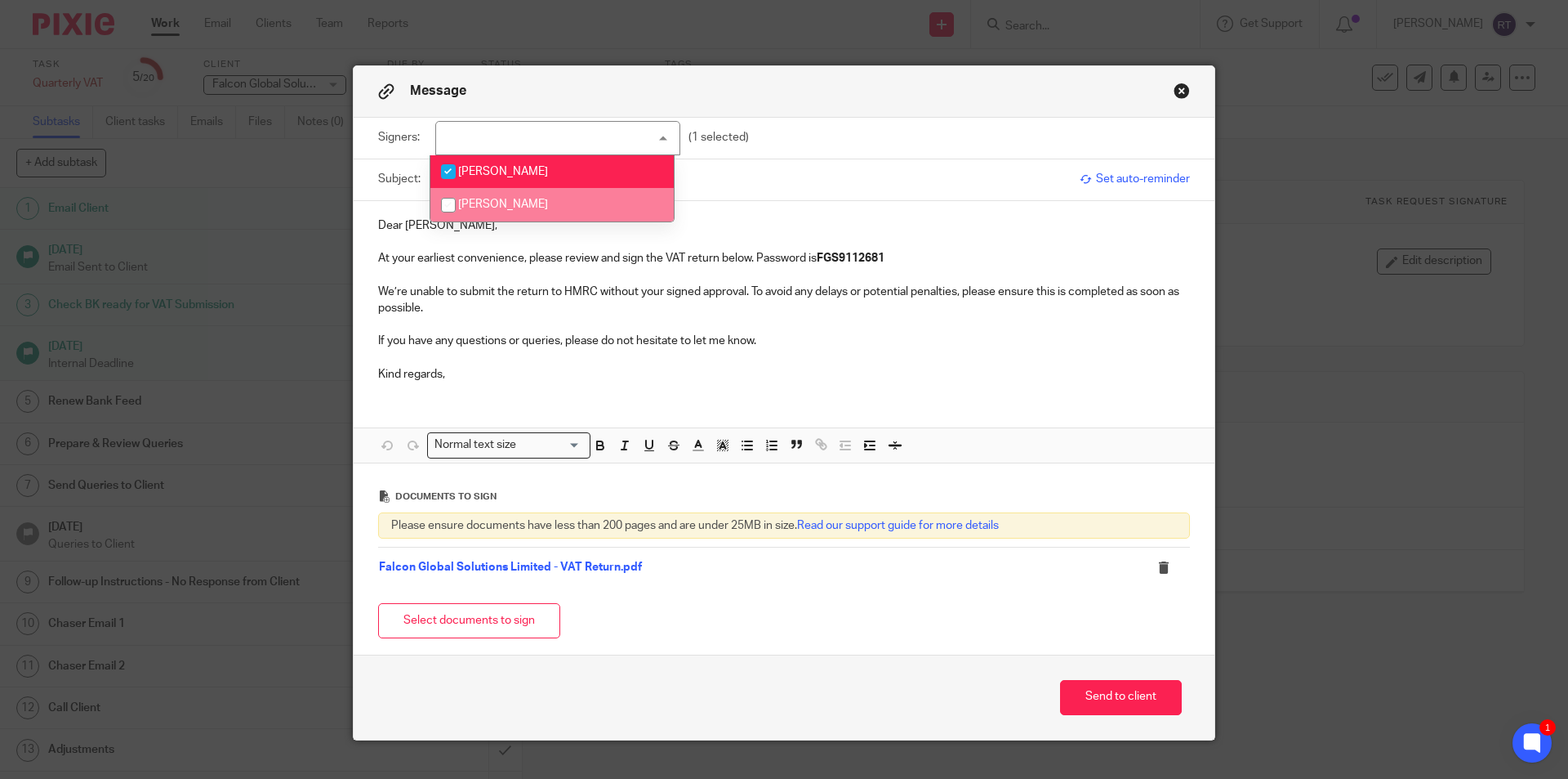
click at [988, 386] on div "Dear Mandeep, At your earliest convenience, please review and sign the VAT retu…" at bounding box center [784, 298] width 860 height 195
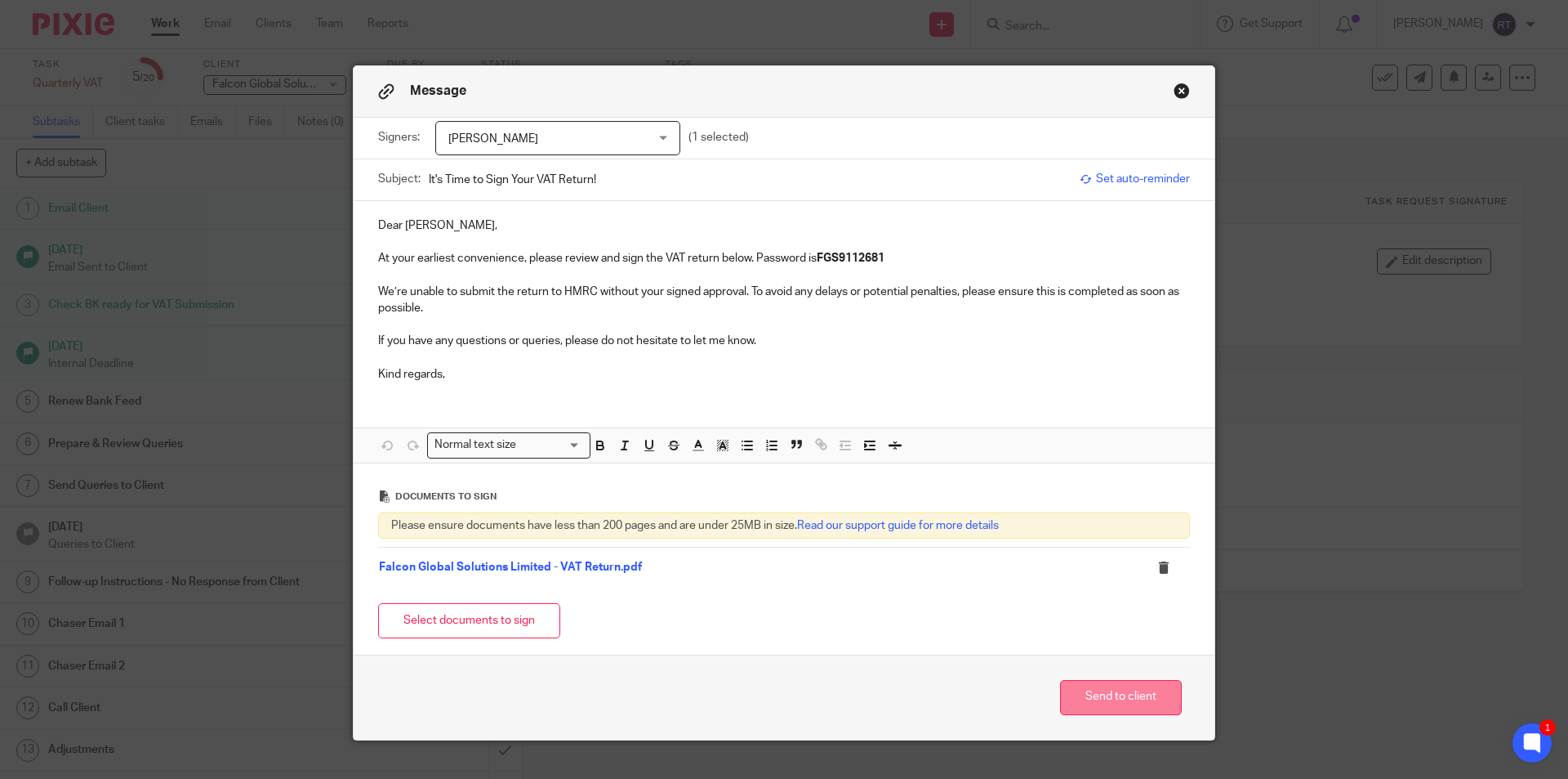
click at [1098, 684] on button "Send to client" at bounding box center [1121, 697] width 122 height 35
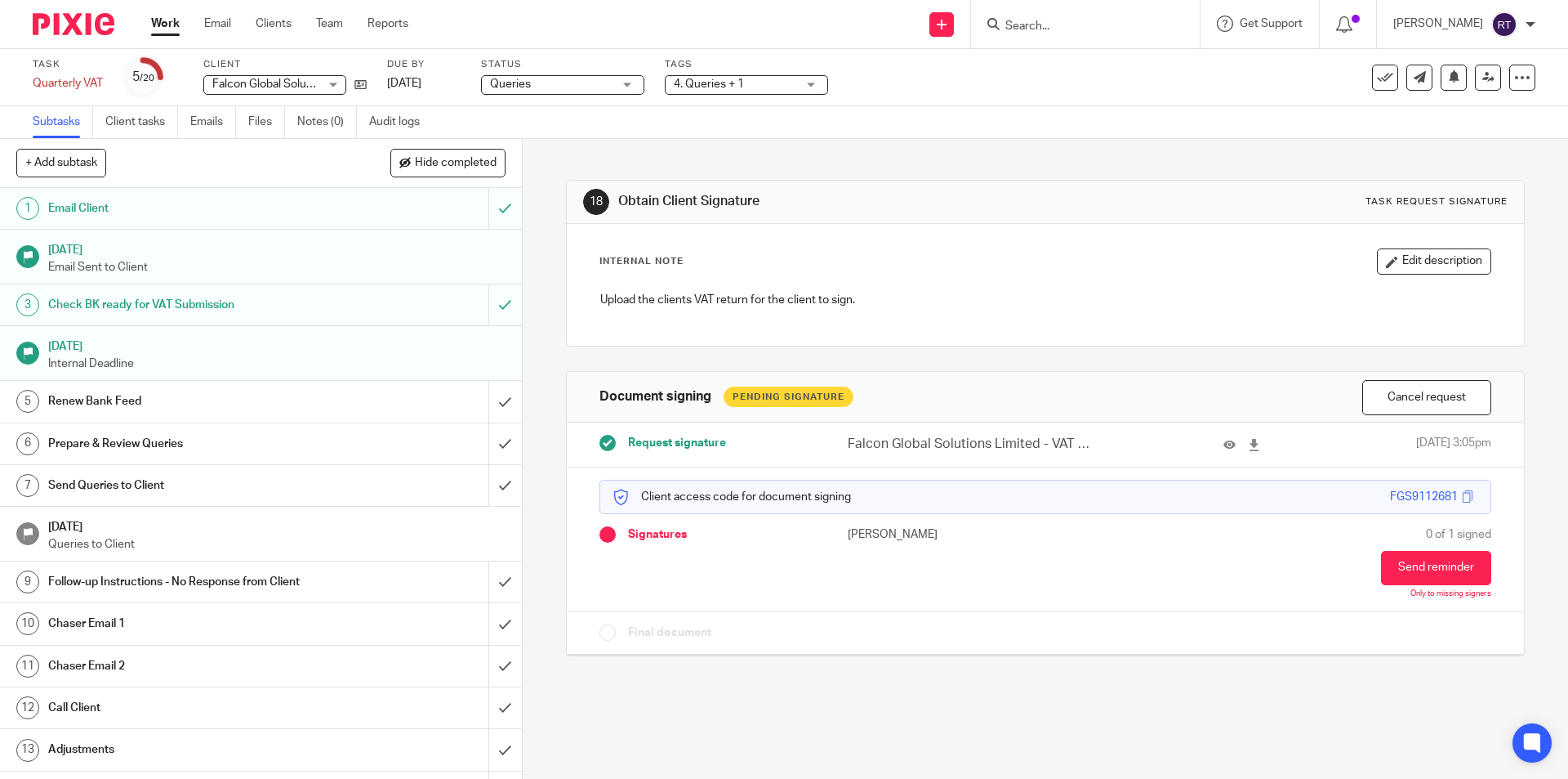
click at [618, 83] on div "Queries Queries" at bounding box center [562, 85] width 163 height 20
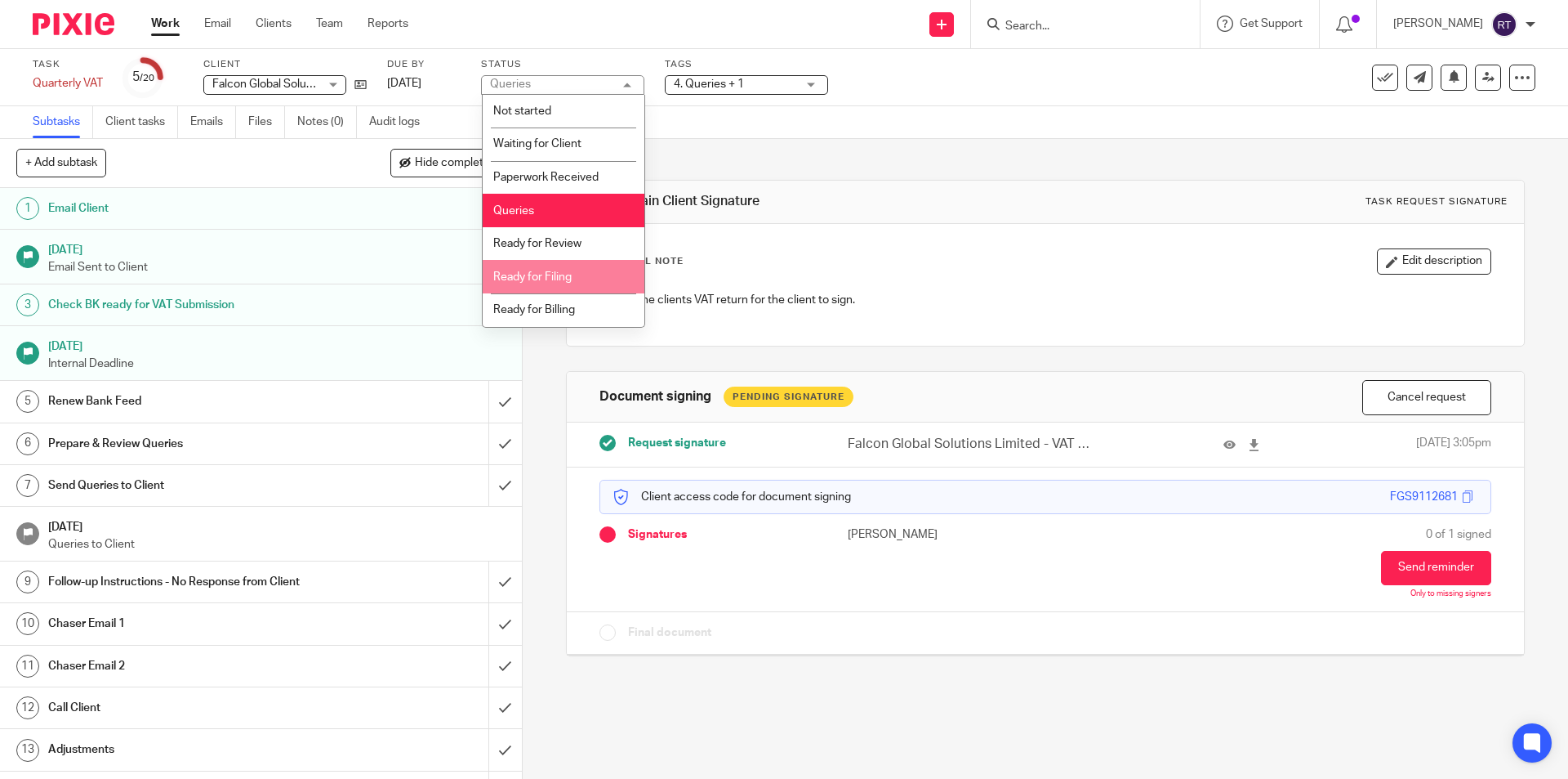
click at [592, 276] on li "Ready for Filing" at bounding box center [564, 277] width 162 height 34
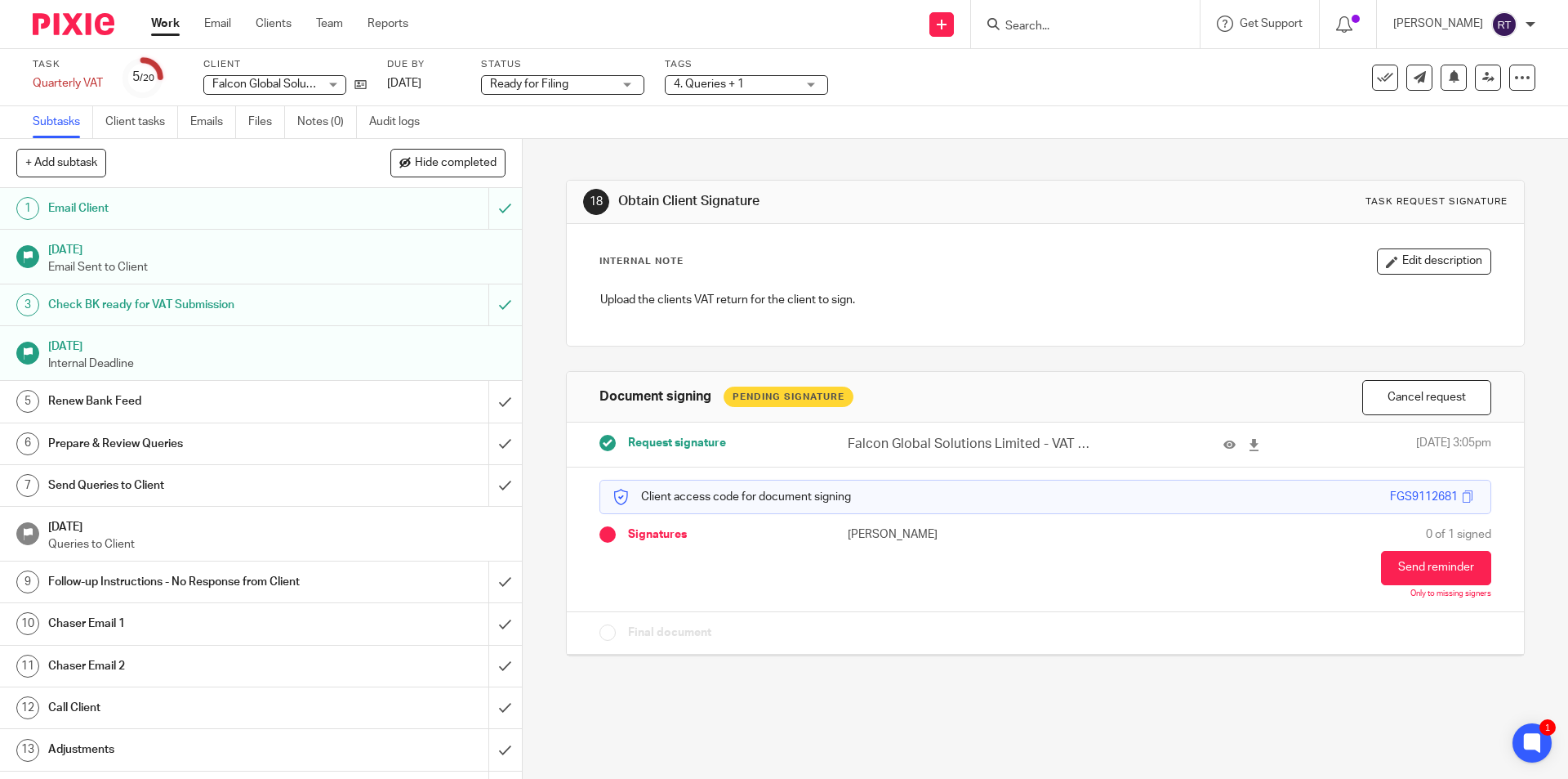
click at [713, 83] on span "4. Queries + 1" at bounding box center [709, 83] width 70 height 11
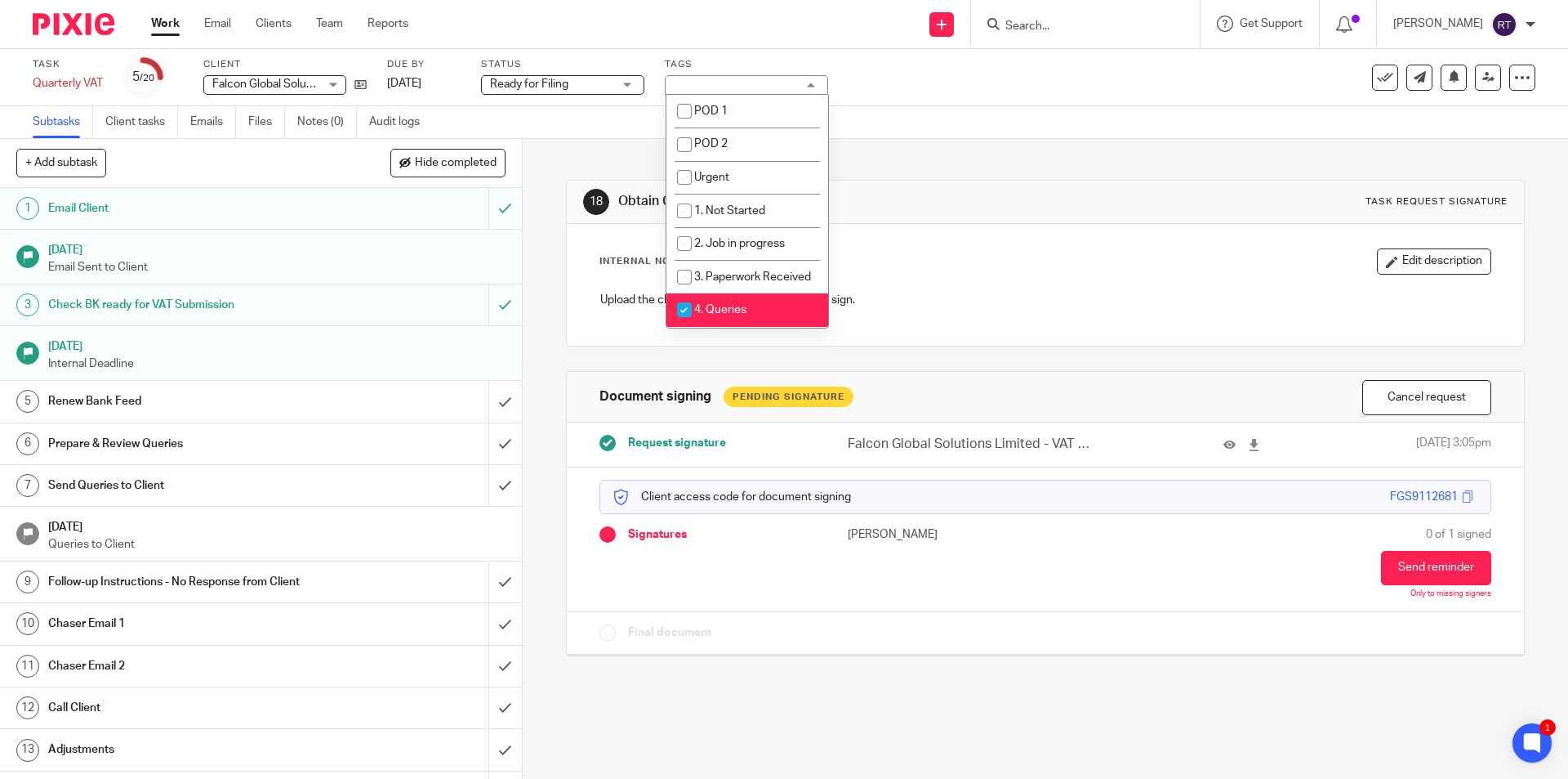
click at [730, 315] on li "4. Queries" at bounding box center [748, 310] width 162 height 34
checkbox input "false"
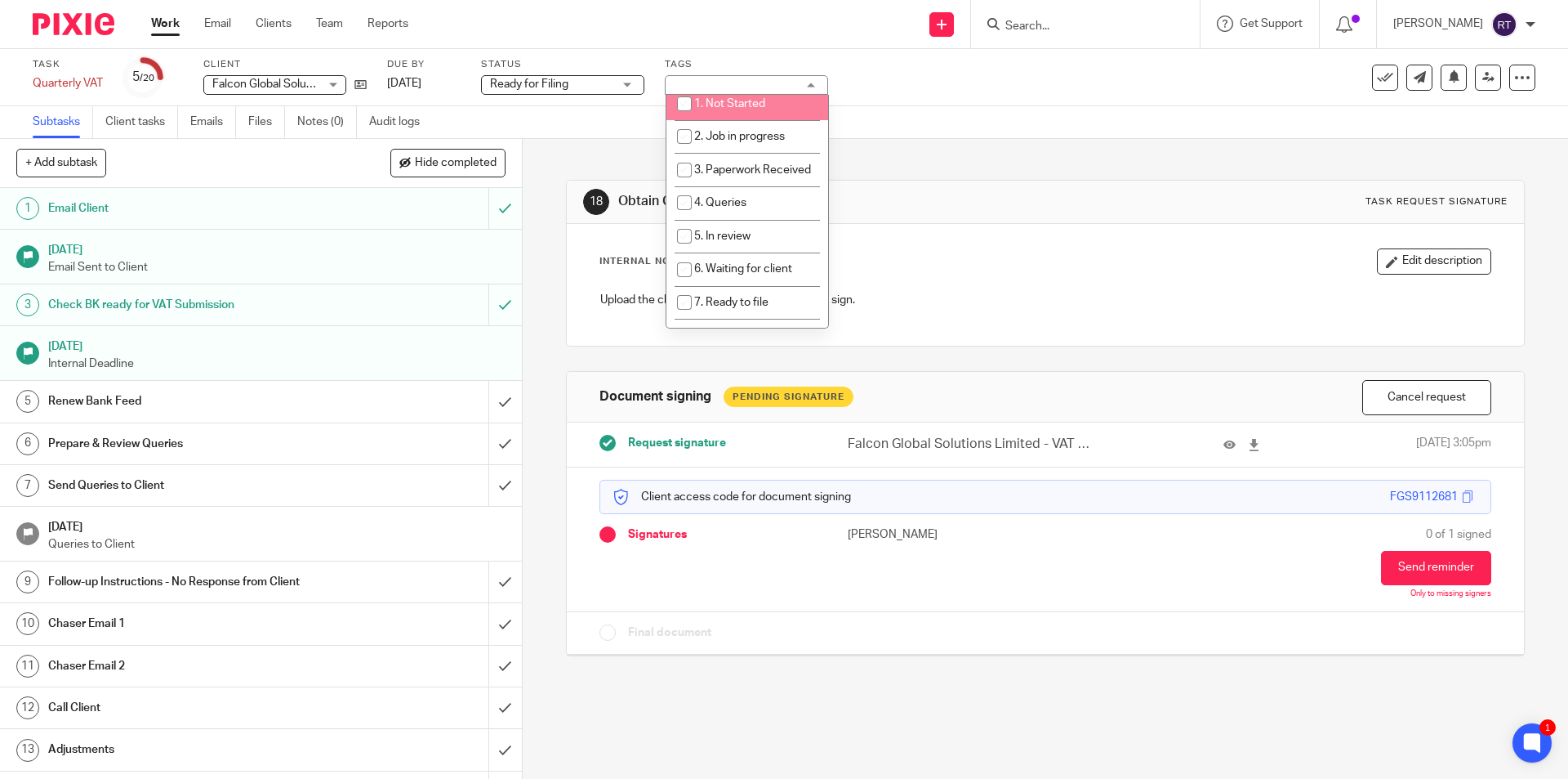
scroll to position [245, 0]
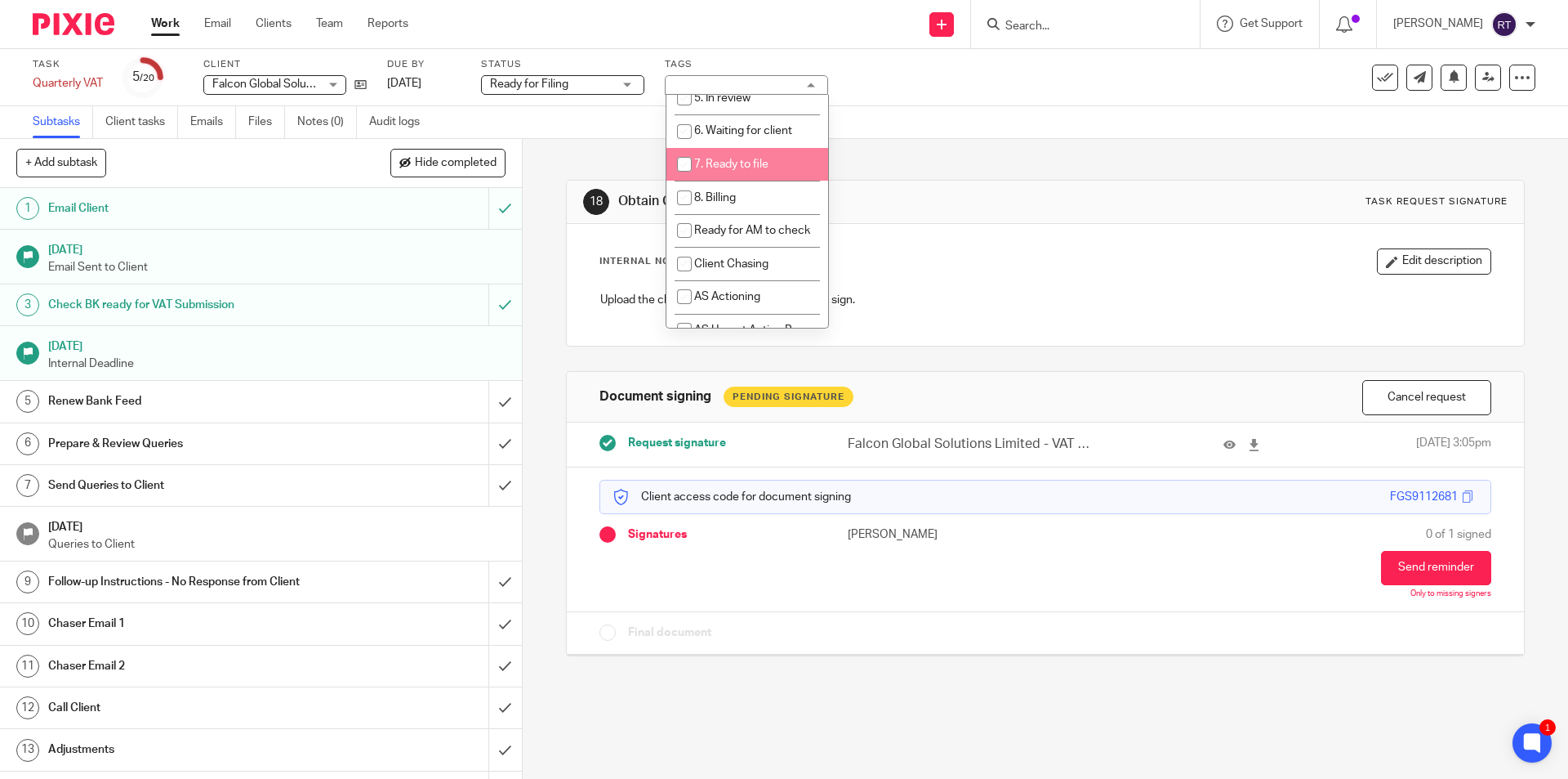
click at [750, 173] on li "7. Ready to file" at bounding box center [748, 165] width 162 height 34
checkbox input "true"
click at [949, 115] on div "Subtasks Client tasks Emails Files Notes (0) Audit logs" at bounding box center [784, 122] width 1568 height 33
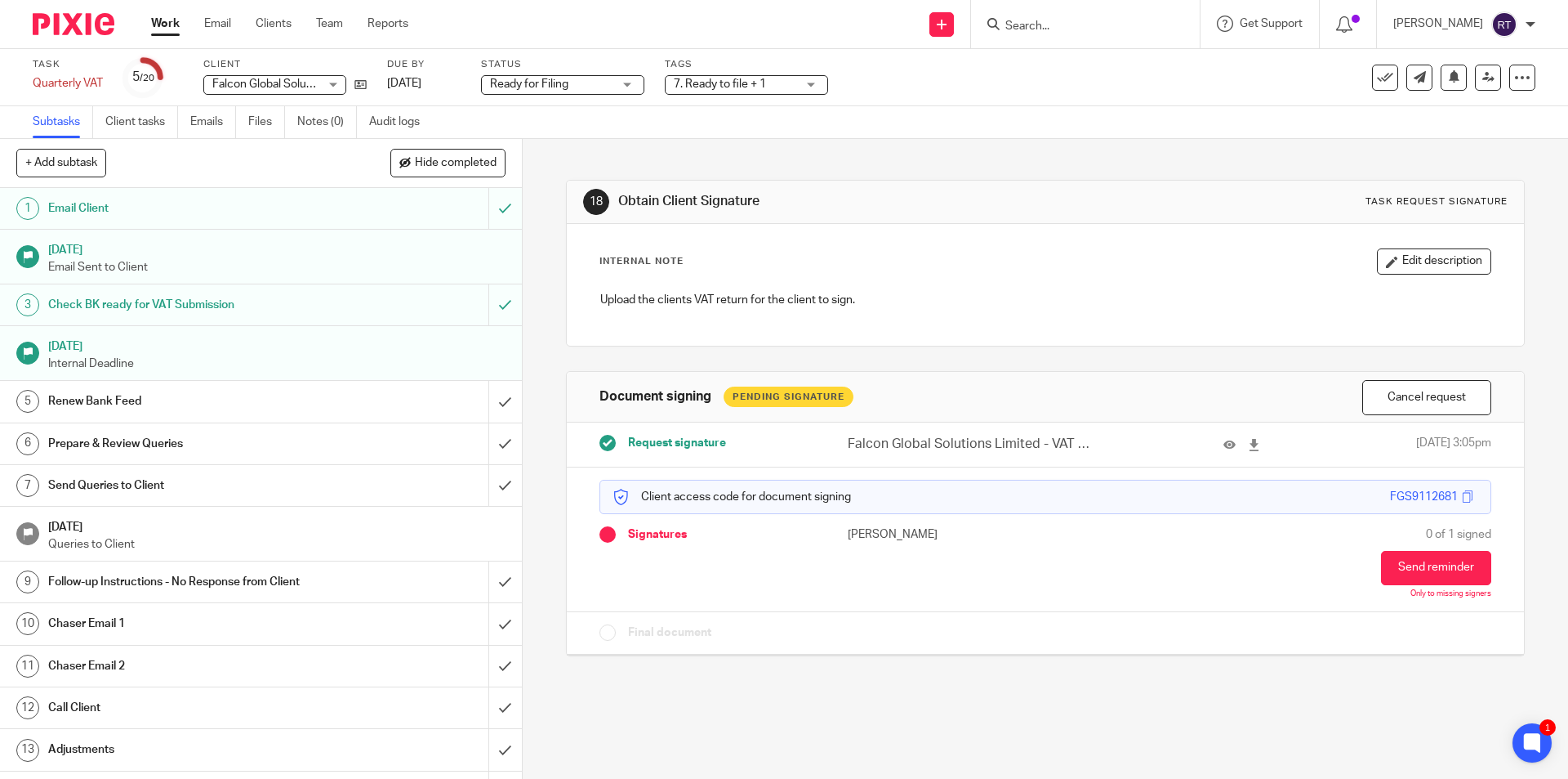
click at [78, 14] on img at bounding box center [74, 24] width 82 height 22
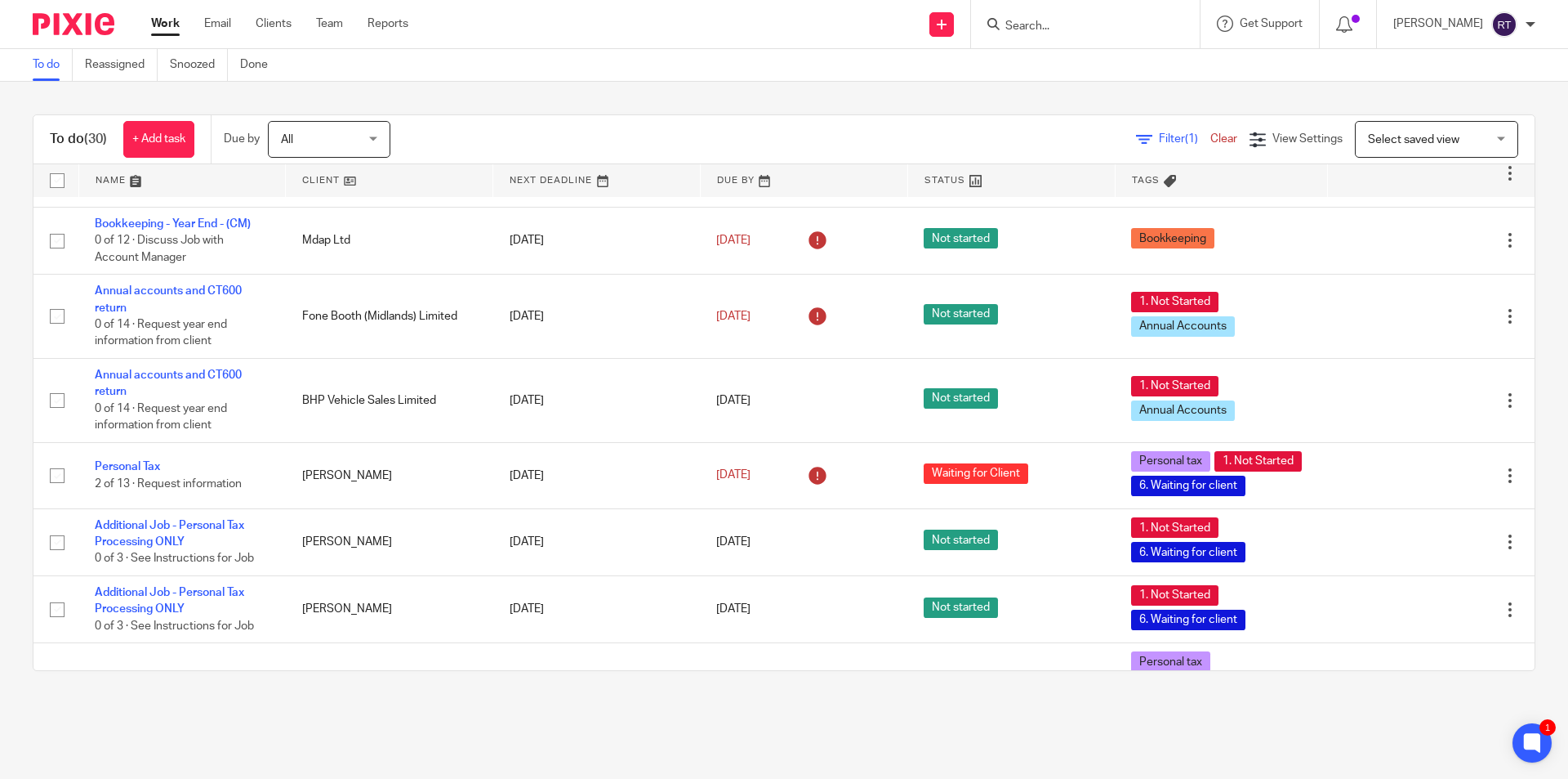
scroll to position [465, 0]
